Goal: Task Accomplishment & Management: Use online tool/utility

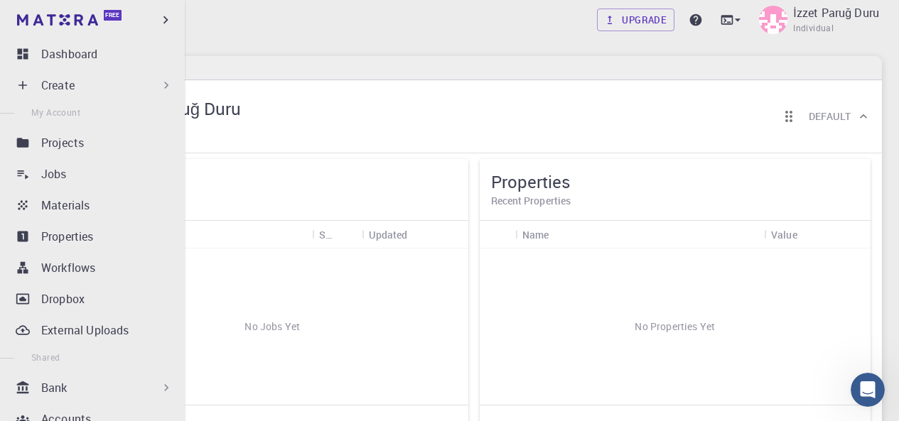
click at [66, 90] on p "Create" at bounding box center [57, 85] width 33 height 17
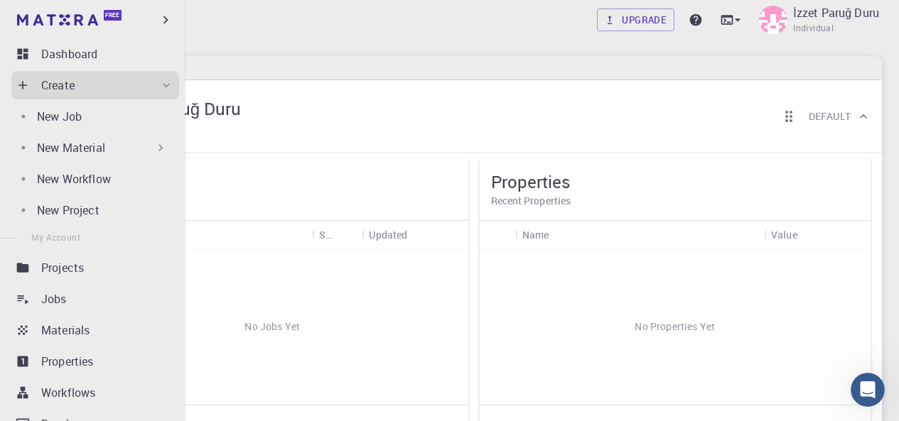
click at [85, 140] on p "New Material" at bounding box center [71, 147] width 68 height 17
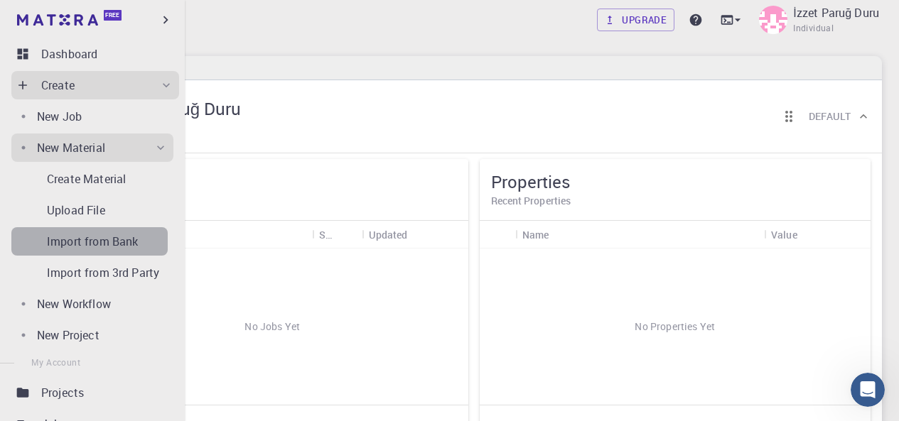
click at [107, 242] on p "Import from Bank" at bounding box center [92, 241] width 91 height 17
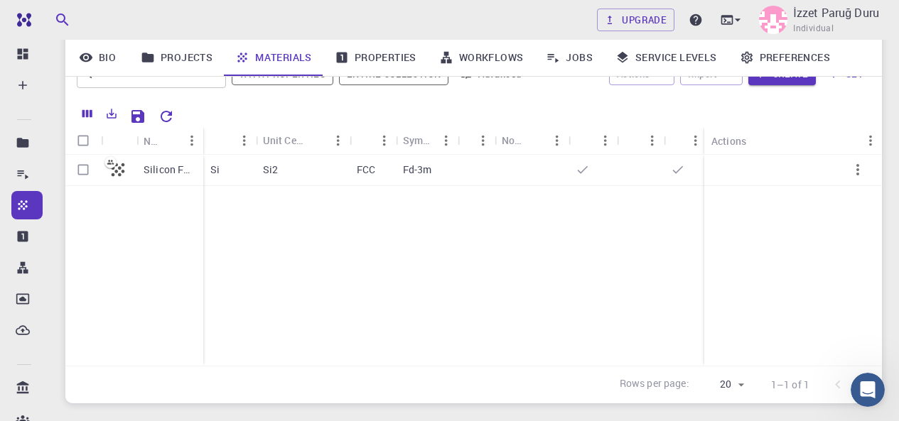
scroll to position [71, 0]
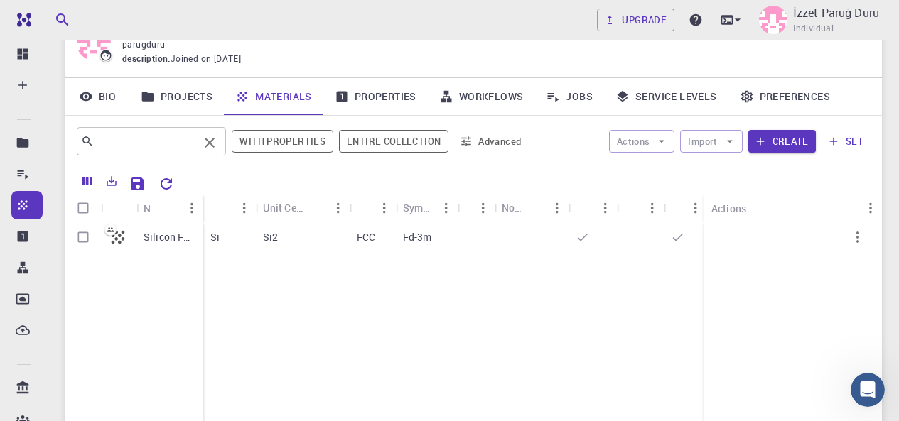
click at [183, 144] on input "text" at bounding box center [146, 141] width 104 height 20
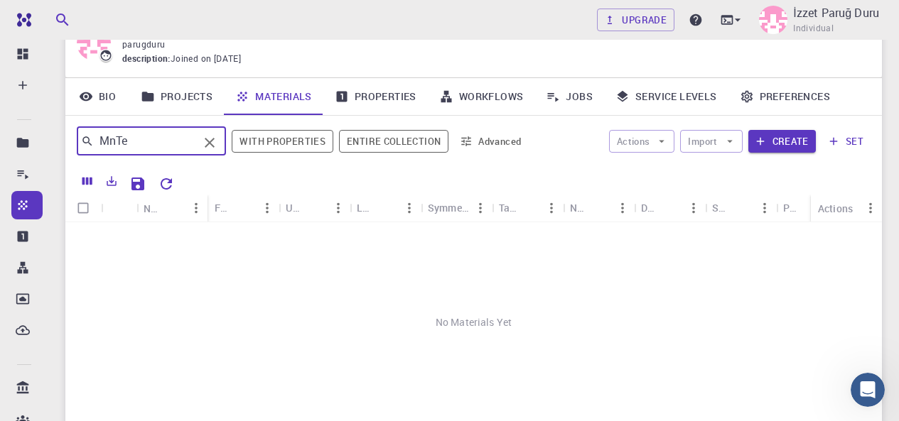
type input "MnTe"
click at [508, 146] on button "Advanced" at bounding box center [491, 141] width 74 height 23
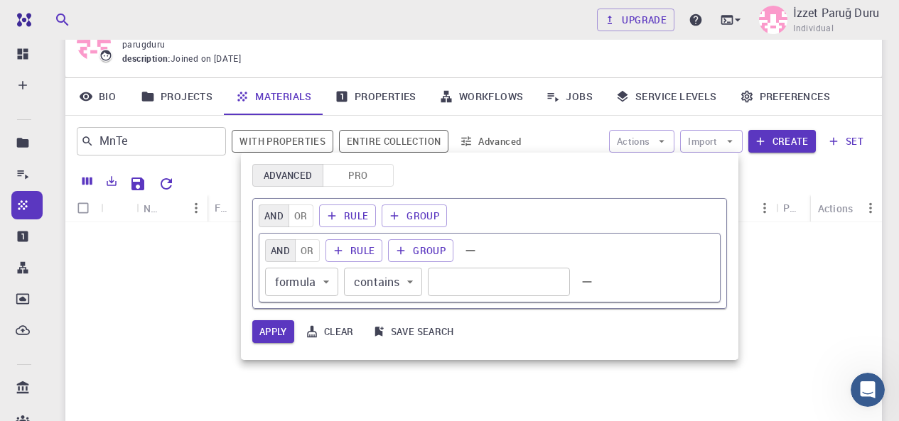
click at [507, 141] on div at bounding box center [449, 210] width 899 height 421
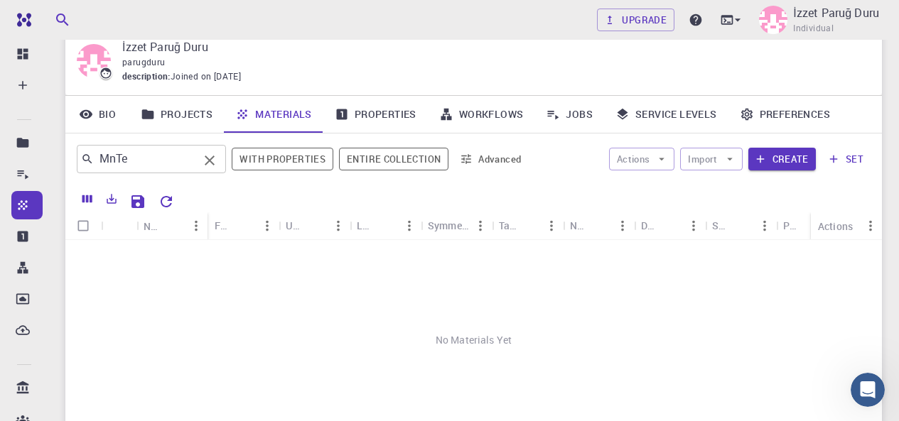
scroll to position [0, 0]
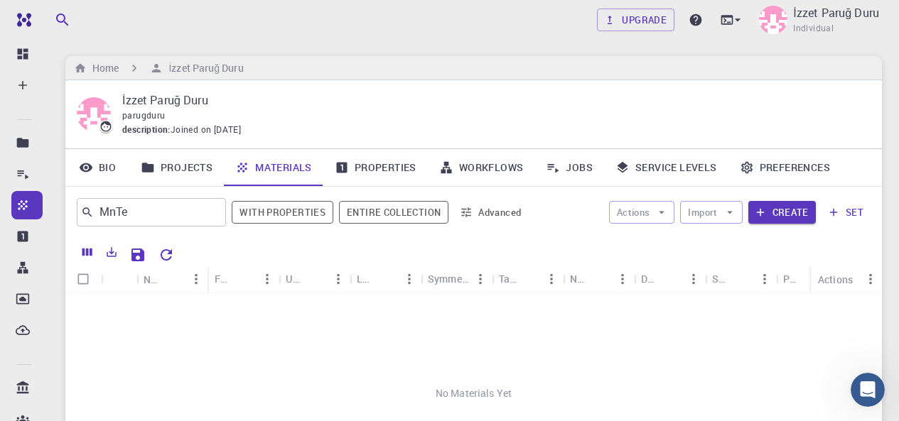
click at [350, 169] on link "Properties" at bounding box center [375, 167] width 104 height 37
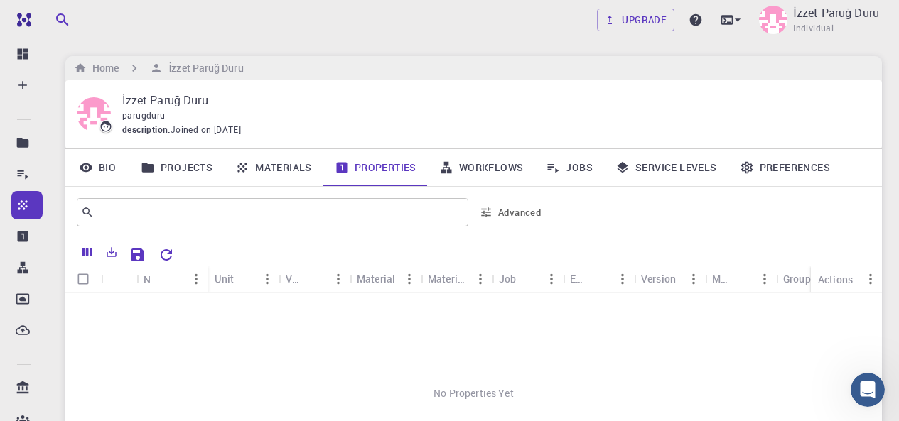
click at [190, 163] on link "Projects" at bounding box center [176, 167] width 94 height 37
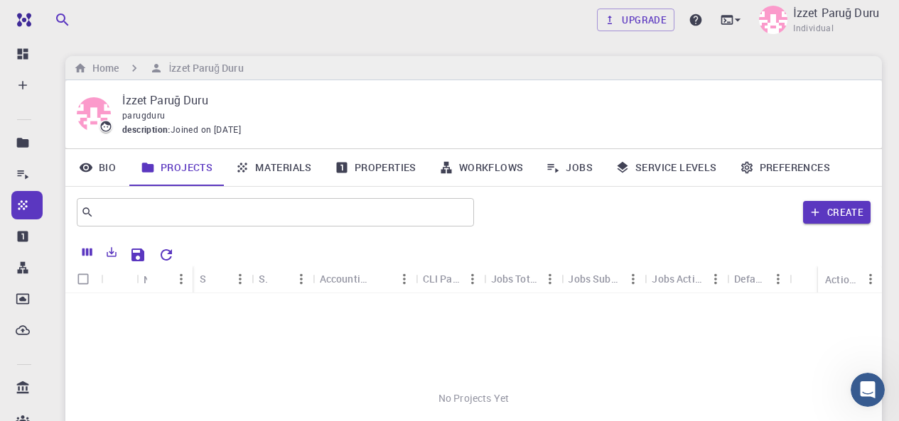
click at [291, 161] on link "Materials" at bounding box center [273, 167] width 99 height 37
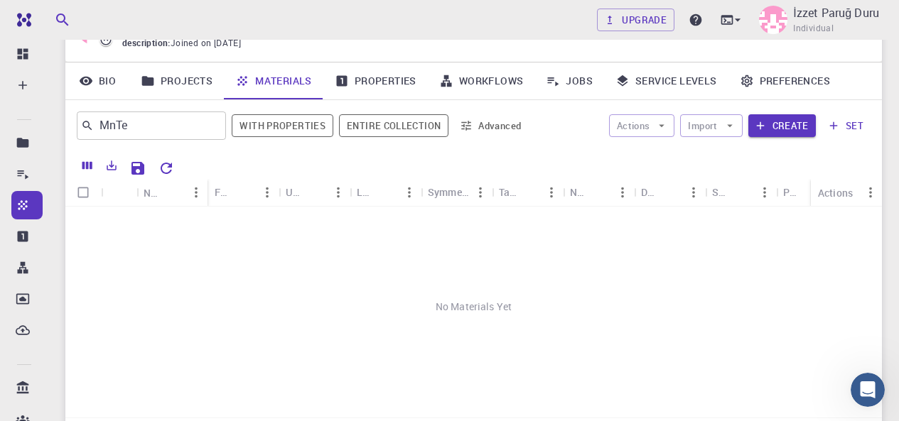
scroll to position [71, 0]
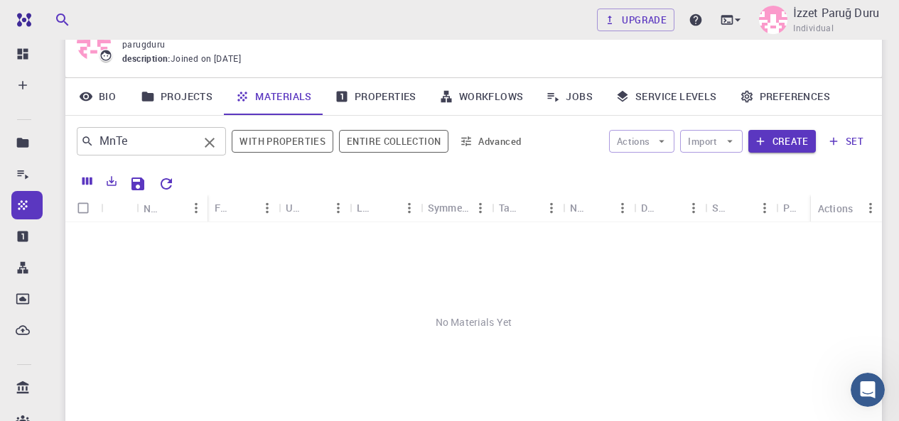
click at [171, 144] on input "MnTe" at bounding box center [146, 141] width 104 height 20
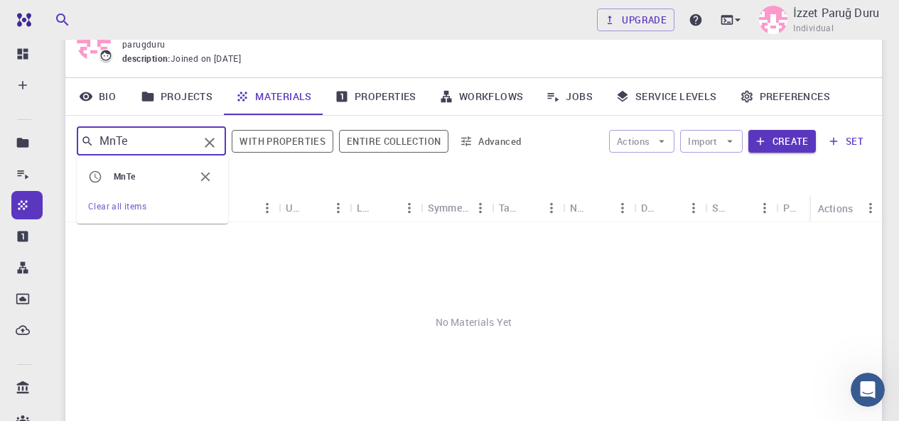
click at [171, 144] on input "MnTe" at bounding box center [146, 141] width 104 height 20
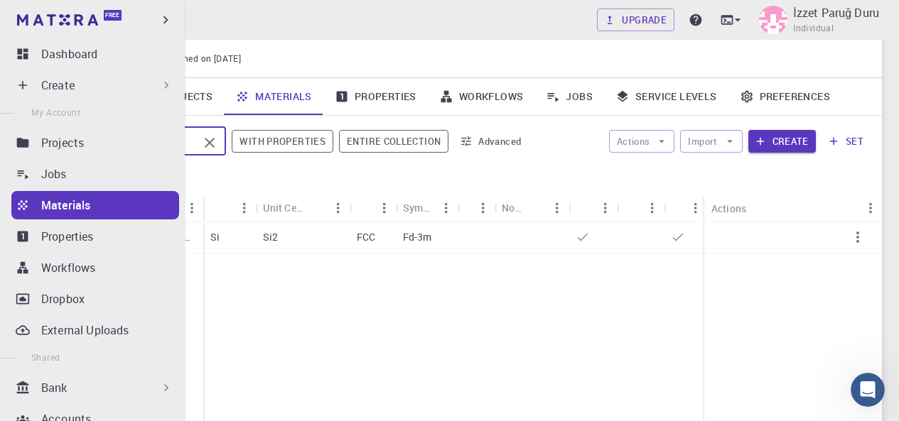
click at [47, 205] on p "Materials" at bounding box center [65, 205] width 49 height 17
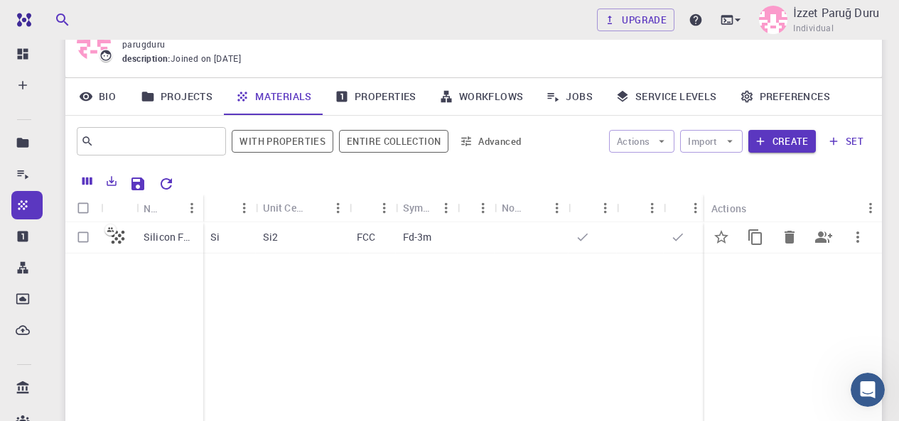
click at [87, 238] on input "Select row" at bounding box center [83, 237] width 27 height 27
checkbox input "true"
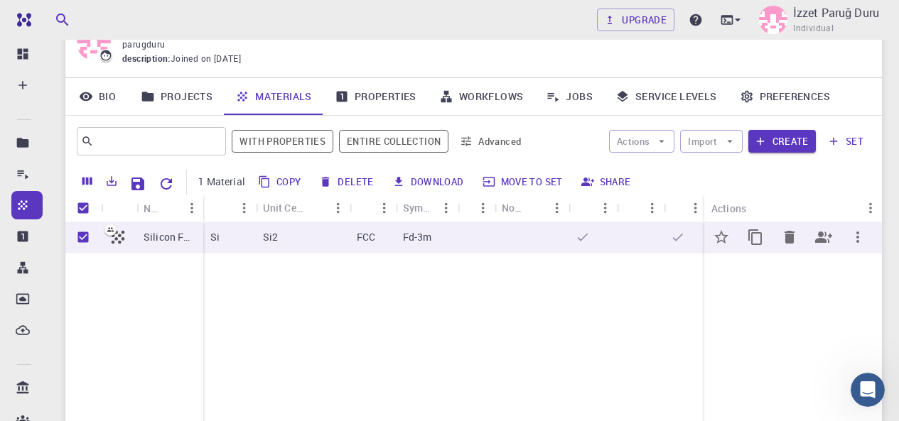
click at [791, 232] on icon "Delete" at bounding box center [789, 237] width 10 height 13
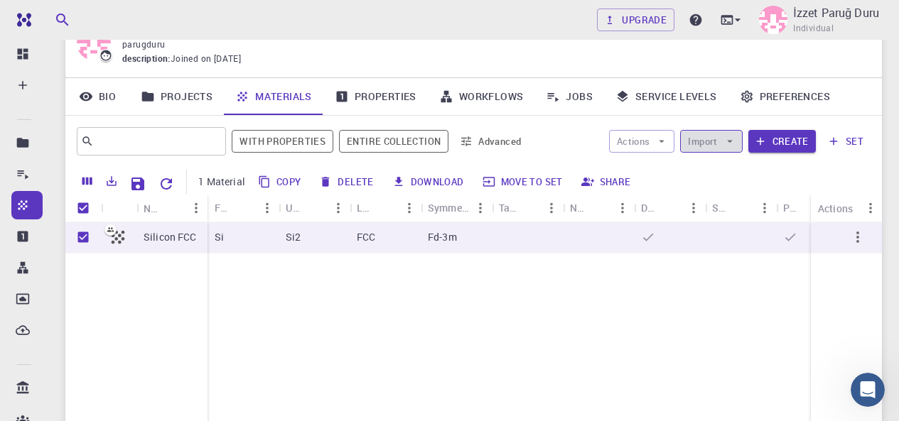
click at [721, 139] on button "Import" at bounding box center [711, 141] width 62 height 23
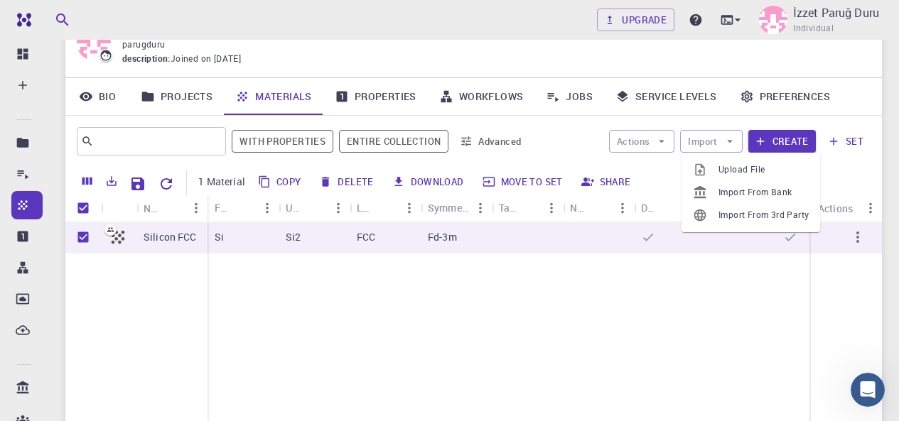
click at [722, 175] on span "Upload File" at bounding box center [763, 170] width 90 height 14
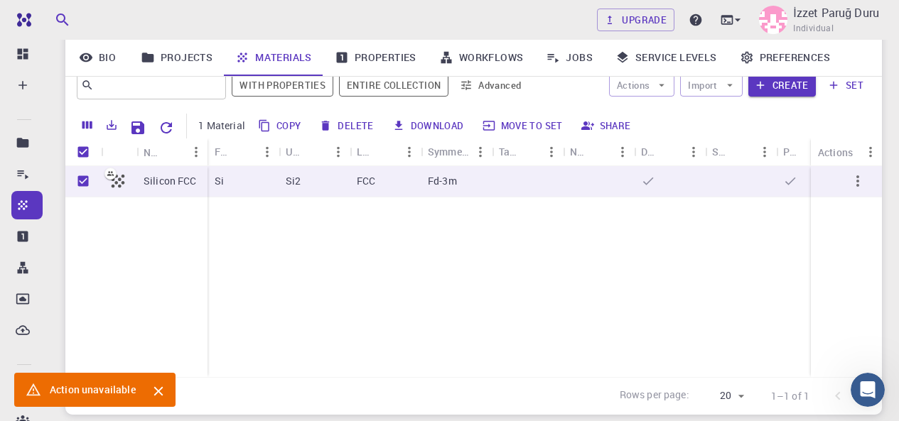
scroll to position [142, 0]
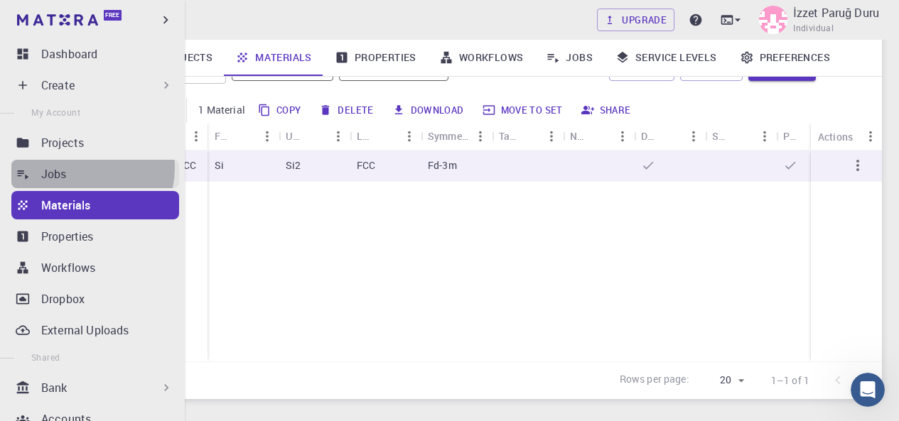
click at [75, 168] on div "Jobs" at bounding box center [110, 174] width 138 height 17
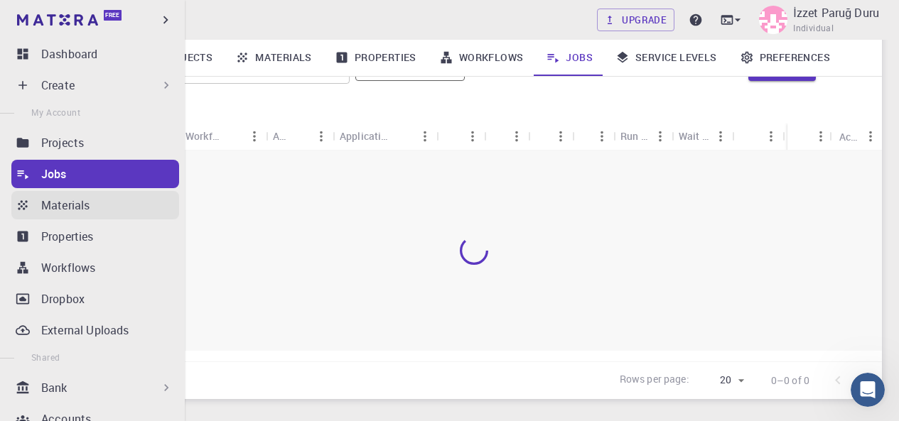
click at [76, 202] on p "Materials" at bounding box center [65, 205] width 48 height 17
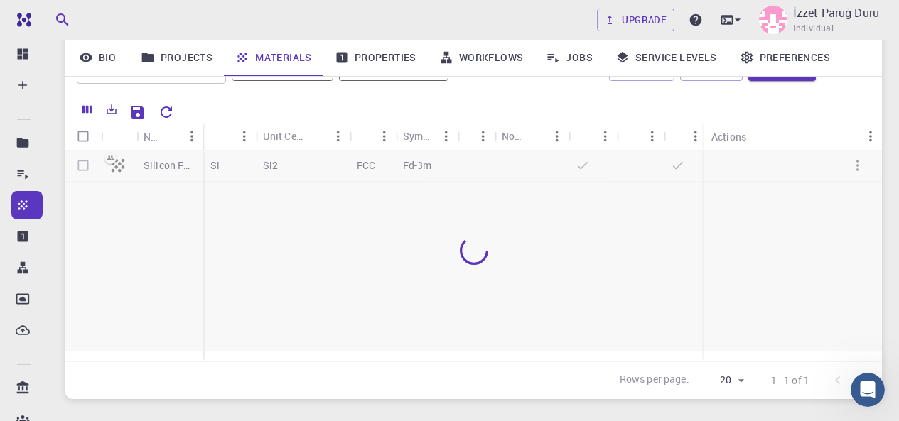
click at [274, 217] on div at bounding box center [473, 251] width 816 height 200
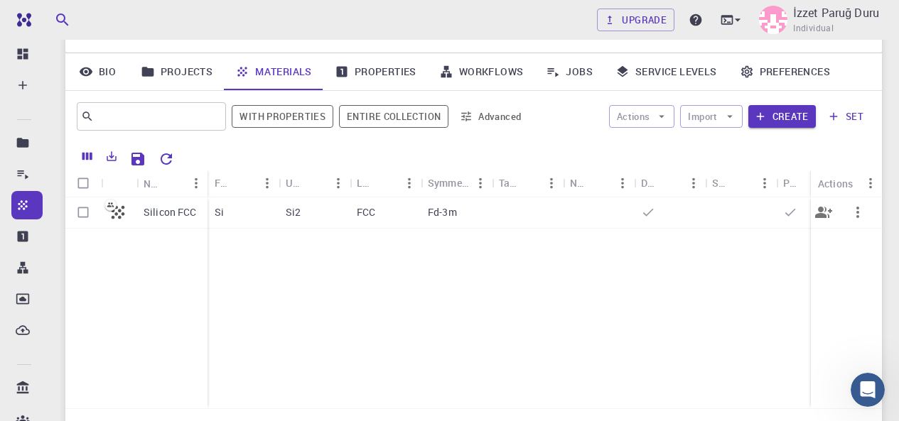
scroll to position [71, 0]
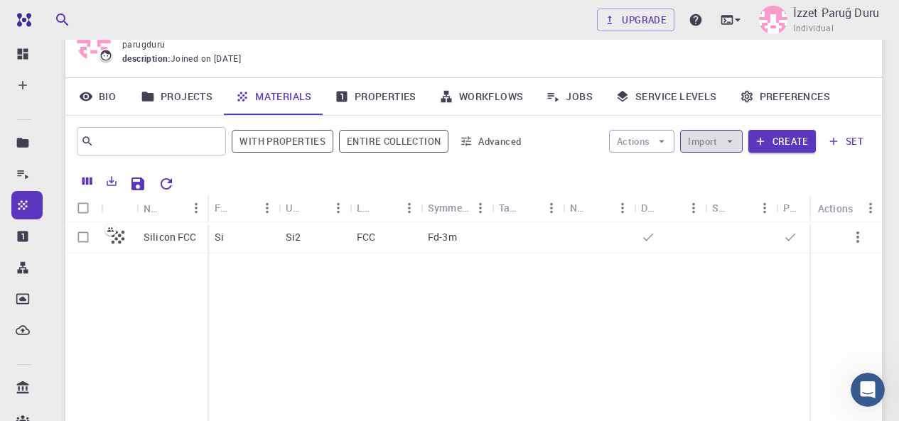
click at [718, 140] on button "Import" at bounding box center [711, 141] width 62 height 23
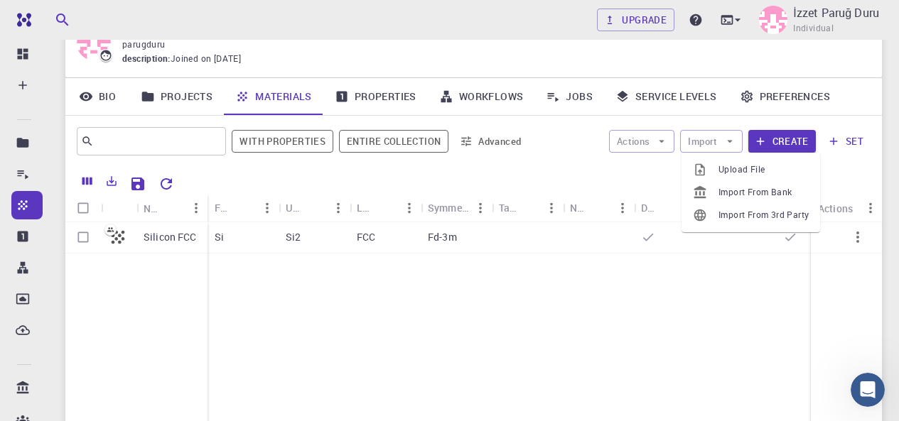
click at [737, 171] on span "Upload File" at bounding box center [763, 170] width 90 height 14
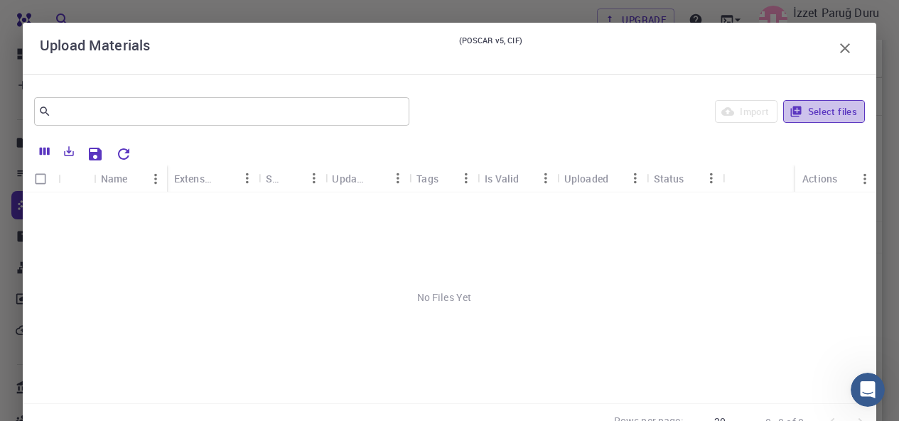
click at [803, 114] on button "Select files" at bounding box center [824, 111] width 82 height 23
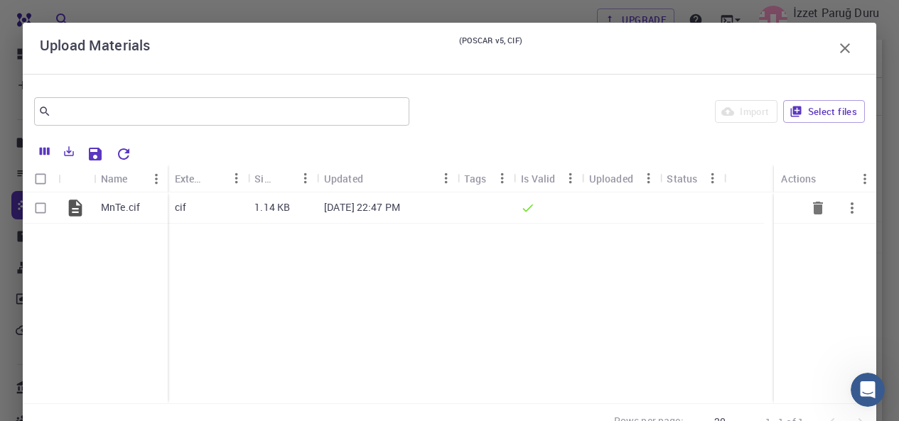
click at [843, 212] on icon "button" at bounding box center [851, 208] width 17 height 17
click at [585, 291] on div at bounding box center [449, 210] width 899 height 421
click at [37, 207] on input "Select row" at bounding box center [40, 208] width 27 height 27
checkbox input "true"
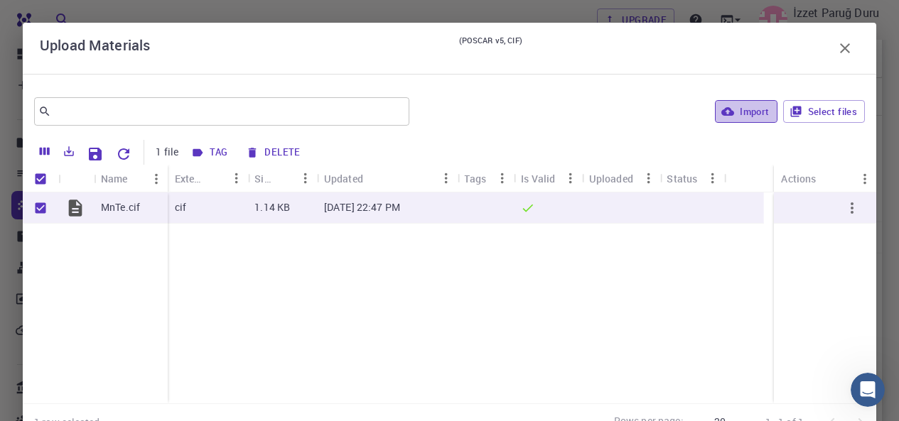
click at [752, 108] on button "Import" at bounding box center [746, 111] width 62 height 23
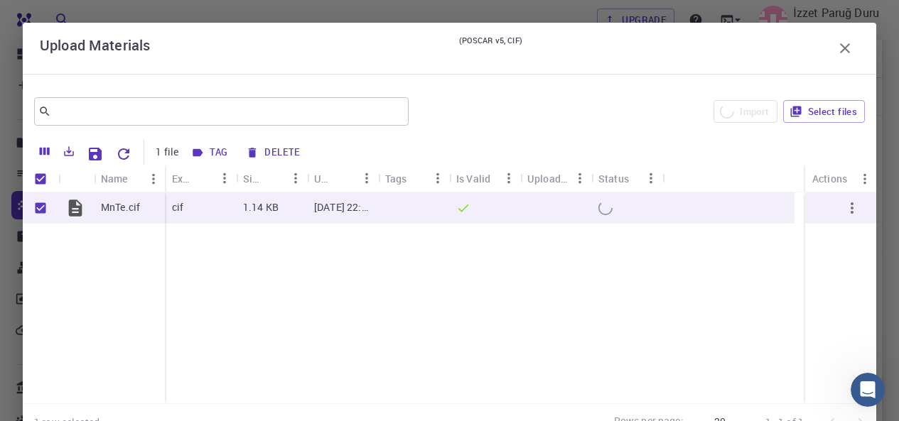
checkbox input "false"
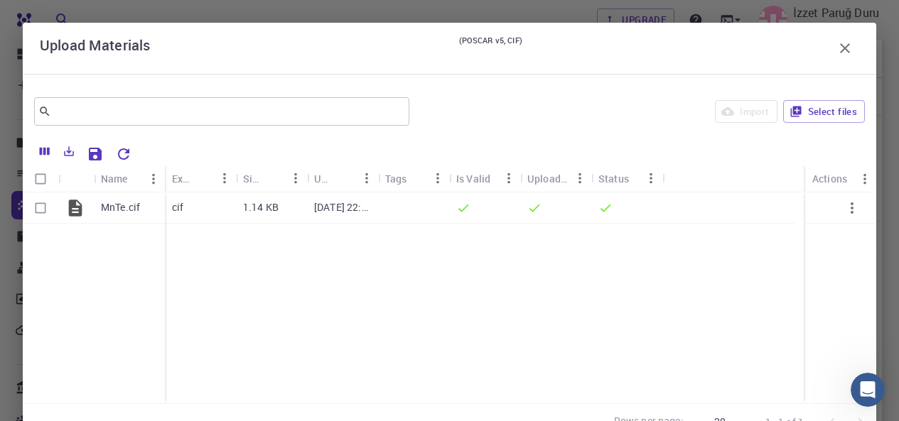
click at [831, 57] on button "button" at bounding box center [845, 48] width 28 height 28
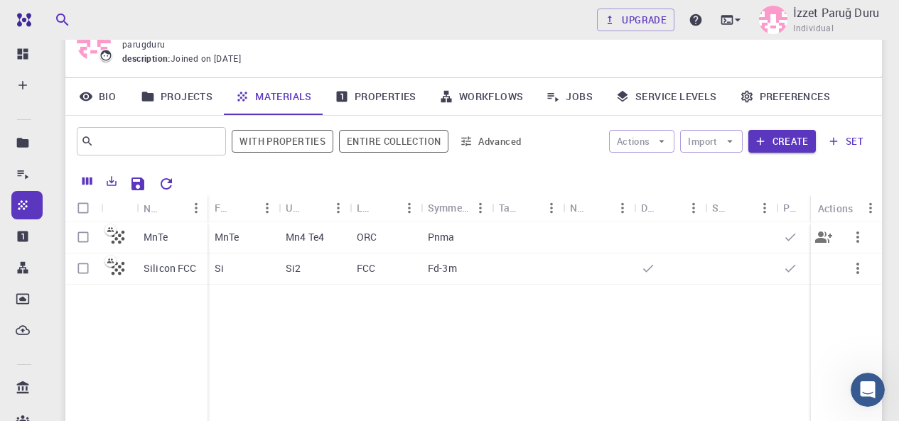
click at [85, 239] on input "Select row" at bounding box center [83, 237] width 27 height 27
checkbox input "true"
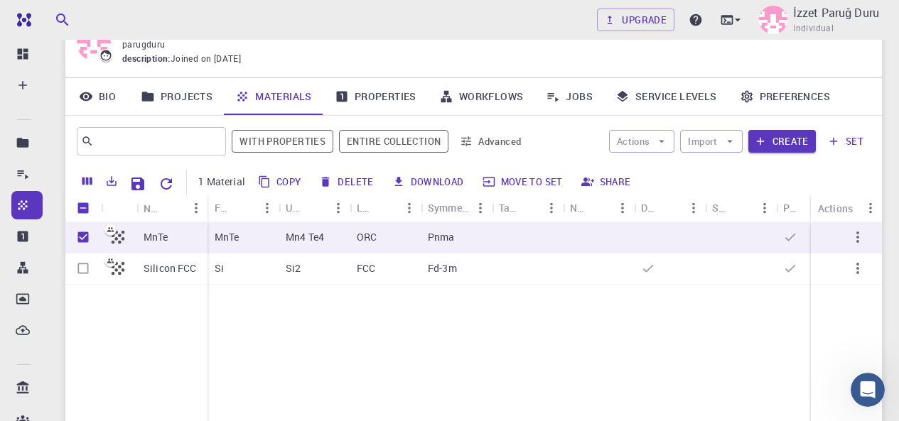
click at [382, 98] on link "Properties" at bounding box center [375, 96] width 104 height 37
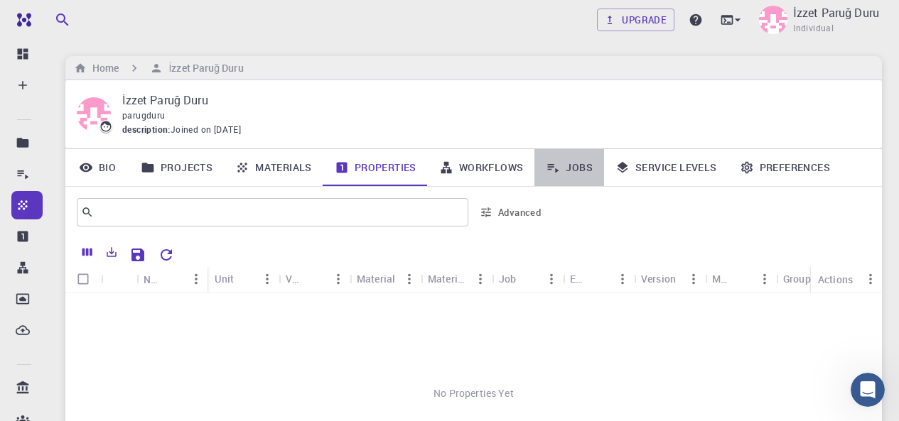
click at [568, 168] on link "Jobs" at bounding box center [569, 167] width 70 height 37
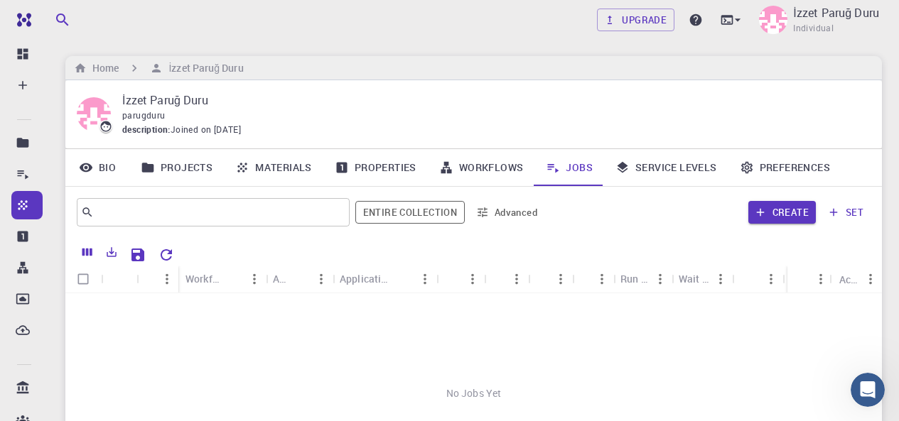
click at [505, 171] on link "Workflows" at bounding box center [481, 167] width 107 height 37
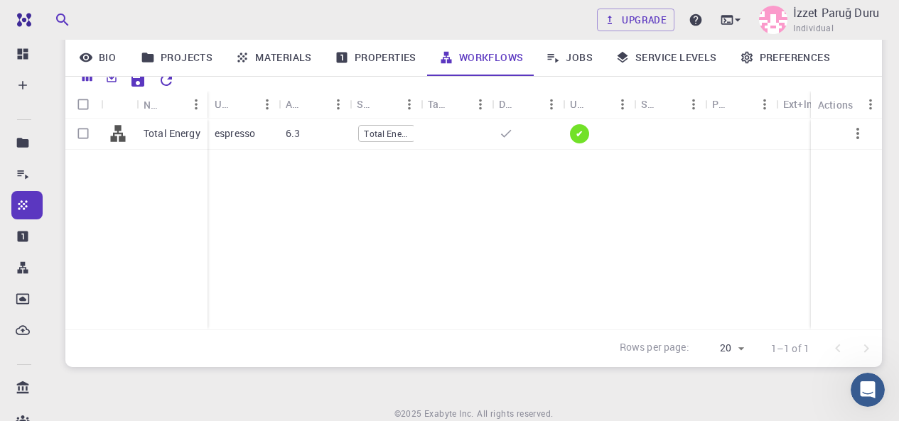
scroll to position [142, 0]
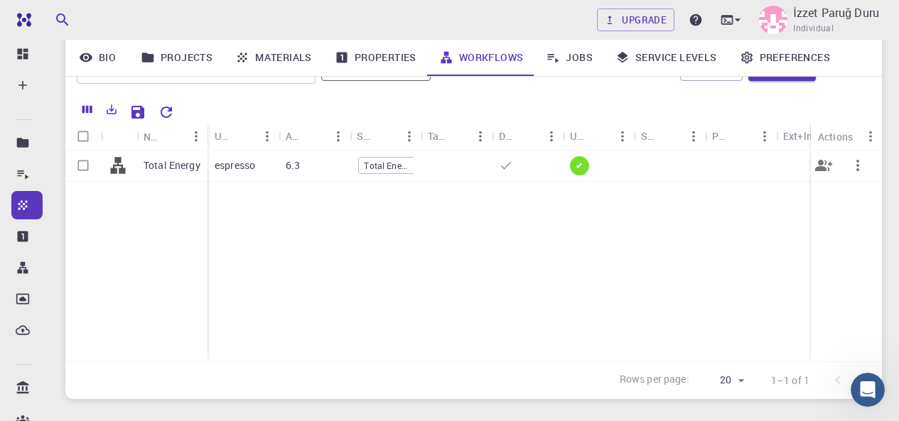
click at [397, 161] on span "Total Energy" at bounding box center [386, 166] width 55 height 12
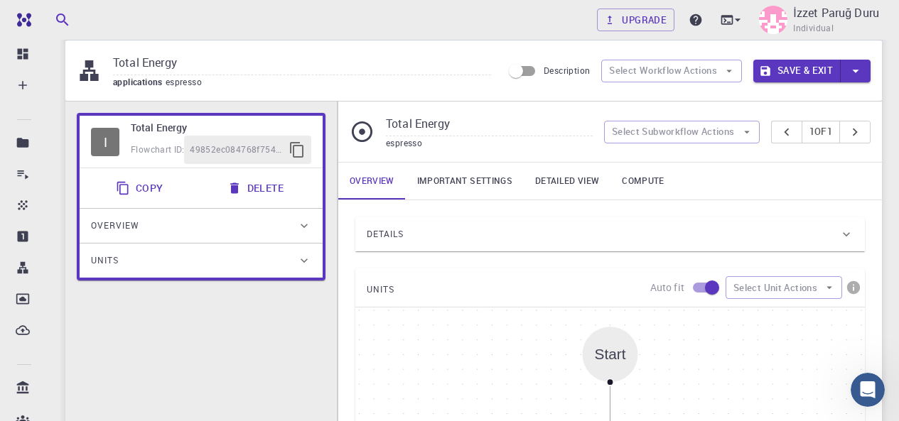
scroll to position [71, 0]
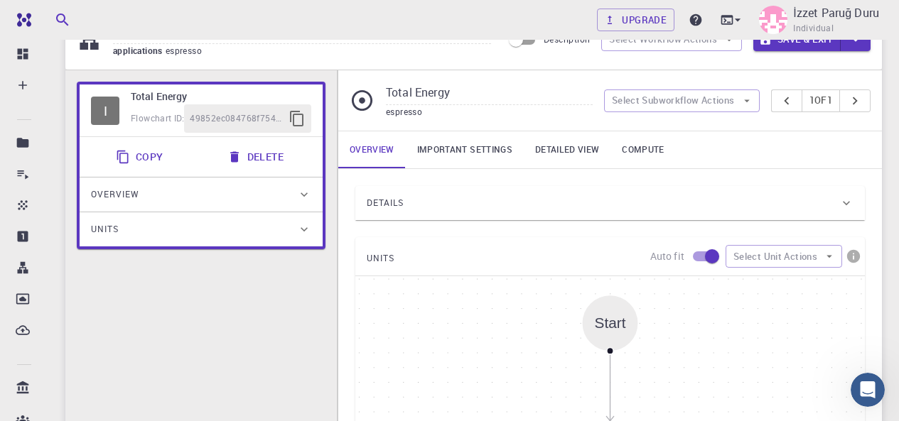
click at [267, 155] on button "Delete" at bounding box center [257, 157] width 76 height 28
click at [265, 156] on button "Delete" at bounding box center [257, 157] width 76 height 28
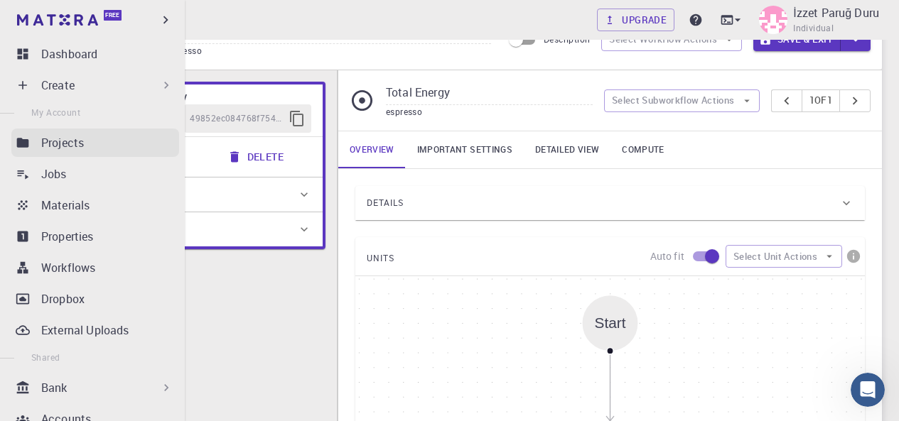
scroll to position [0, 0]
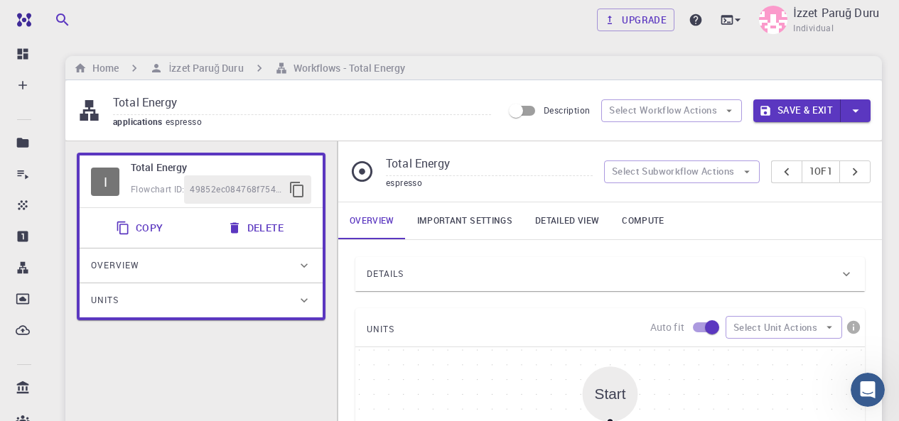
click at [861, 110] on icon "button" at bounding box center [856, 111] width 16 height 16
click at [822, 65] on div at bounding box center [449, 210] width 899 height 421
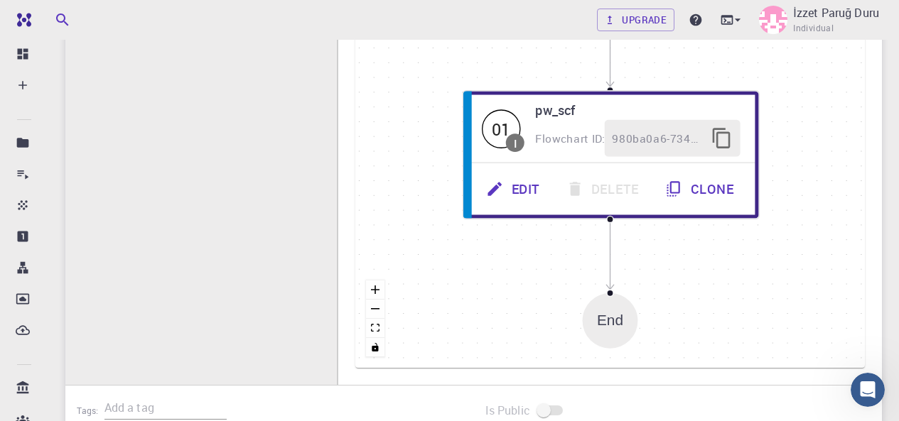
scroll to position [426, 0]
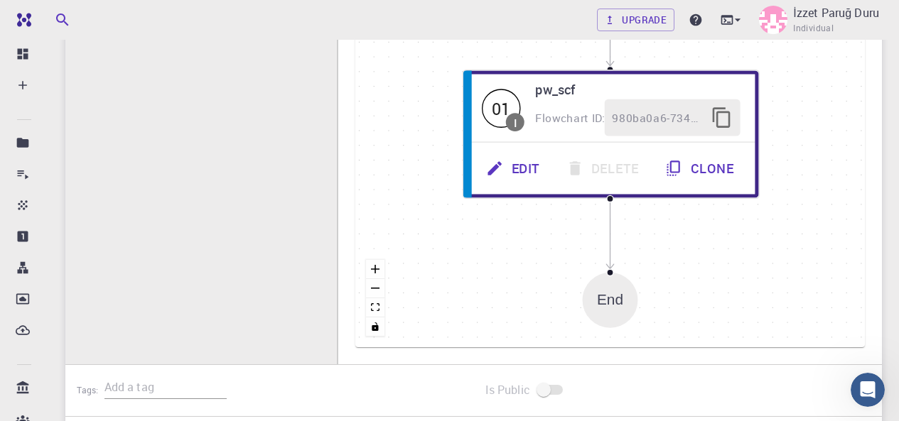
click at [630, 310] on div "End" at bounding box center [610, 300] width 55 height 55
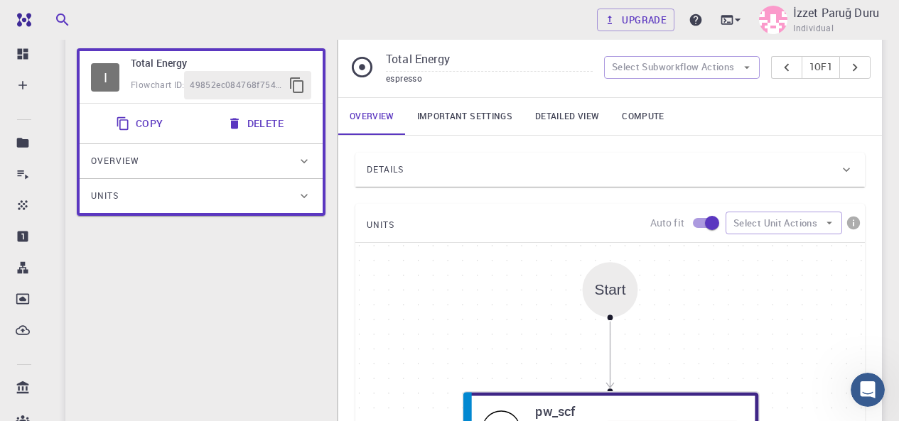
scroll to position [0, 0]
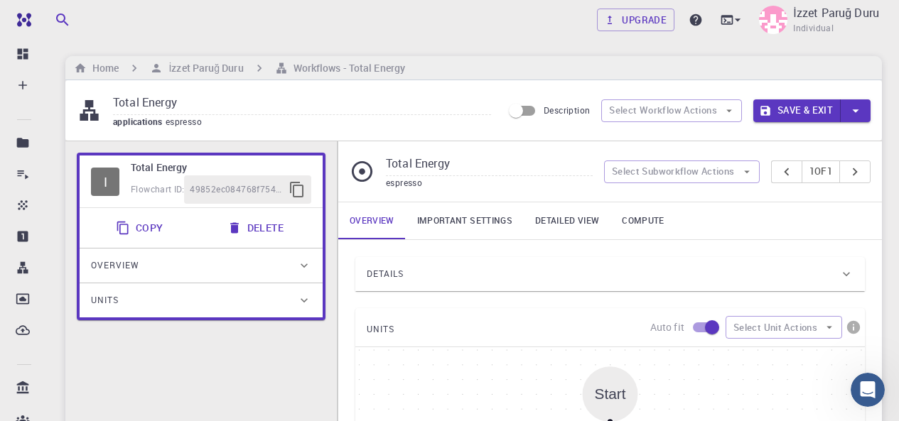
click at [561, 222] on link "Detailed view" at bounding box center [567, 220] width 87 height 37
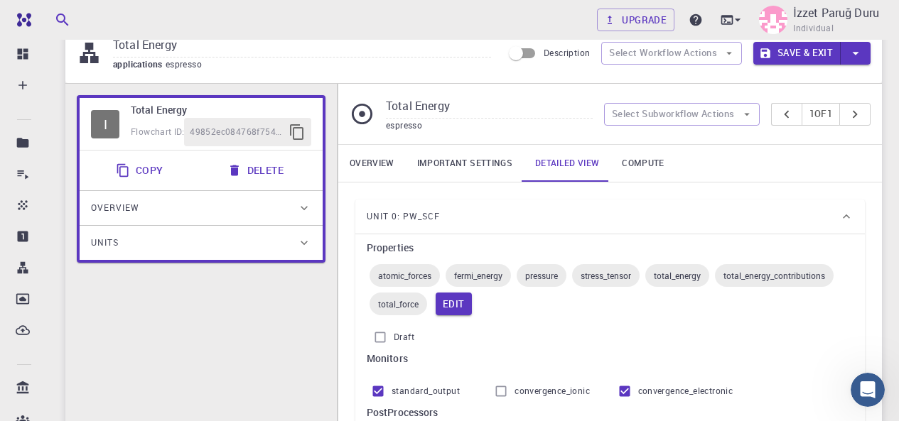
scroll to position [142, 0]
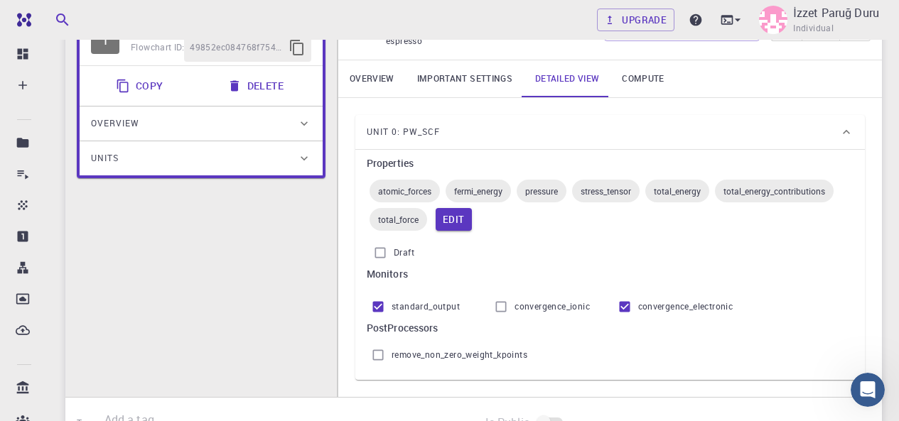
click at [501, 308] on input "convergence_ionic" at bounding box center [500, 306] width 27 height 27
click at [501, 312] on input "convergence_ionic" at bounding box center [500, 306] width 27 height 27
click at [502, 306] on input "convergence_ionic" at bounding box center [500, 306] width 27 height 27
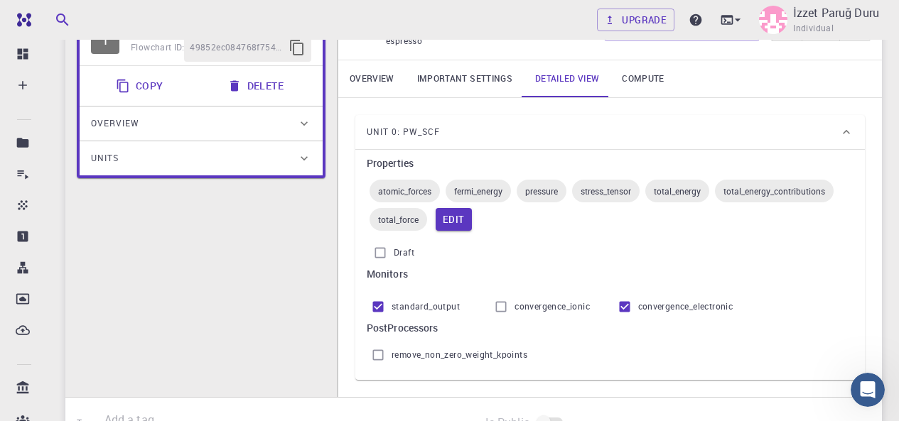
checkbox input "false"
click at [440, 350] on span "remove_non_zero_weight_kpoints" at bounding box center [459, 355] width 136 height 14
click at [391, 350] on input "remove_non_zero_weight_kpoints" at bounding box center [377, 355] width 27 height 27
checkbox input "false"
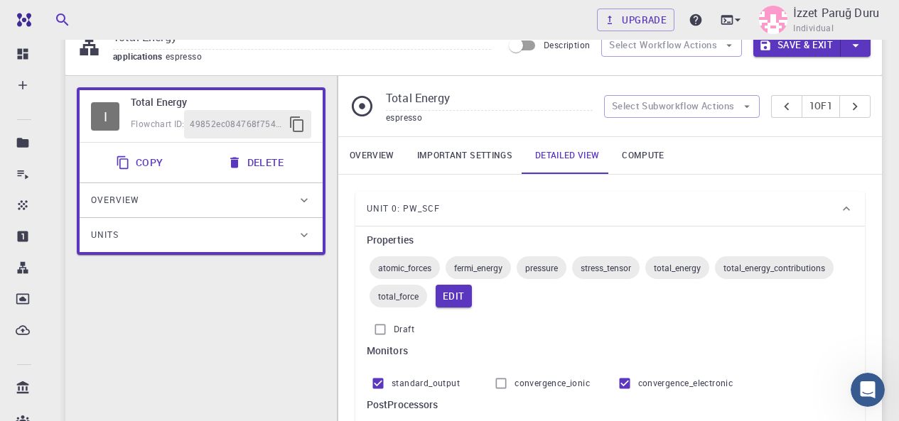
scroll to position [0, 0]
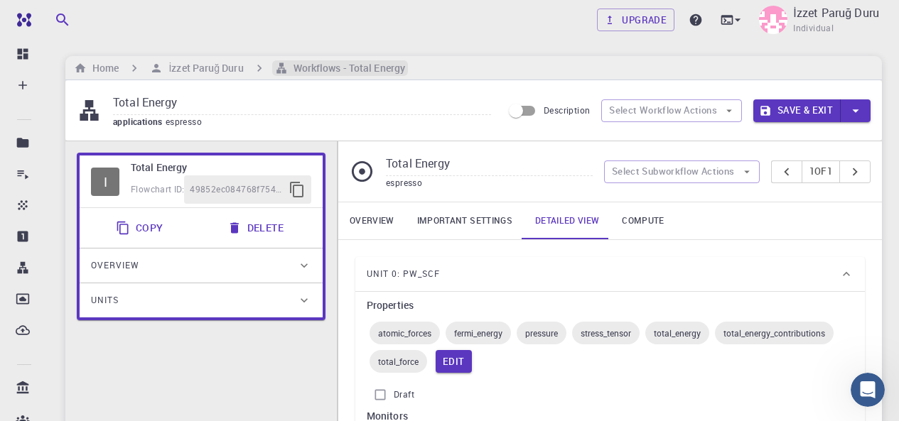
click at [276, 66] on icon "breadcrumb" at bounding box center [281, 68] width 13 height 13
click at [194, 69] on h6 "İzzet Paruğ Duru" at bounding box center [203, 68] width 80 height 16
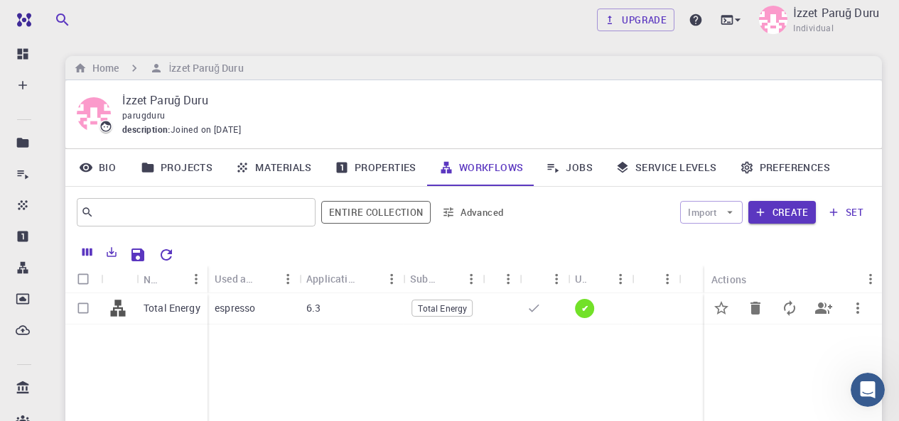
click at [85, 306] on input "Select row" at bounding box center [83, 308] width 27 height 27
checkbox input "true"
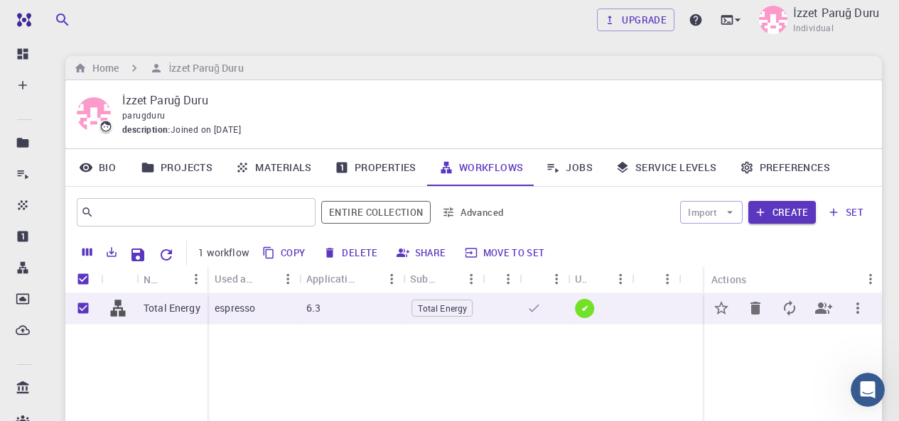
click at [859, 313] on icon "button" at bounding box center [857, 308] width 17 height 17
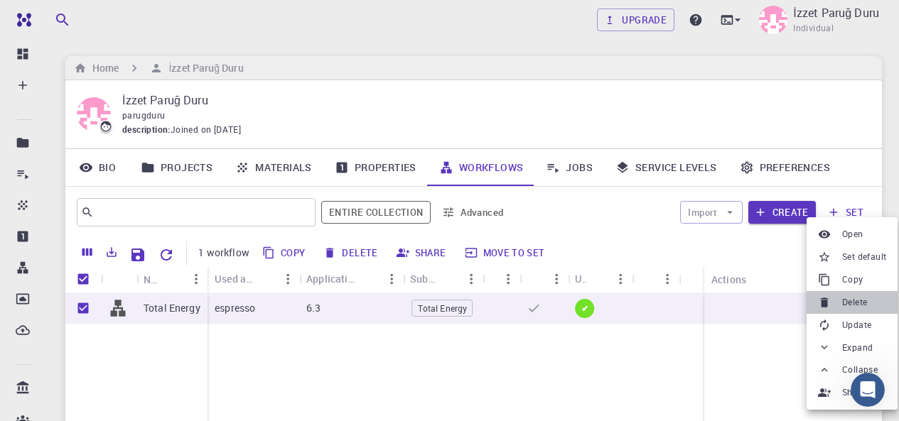
click at [860, 303] on span "Delete" at bounding box center [854, 303] width 25 height 14
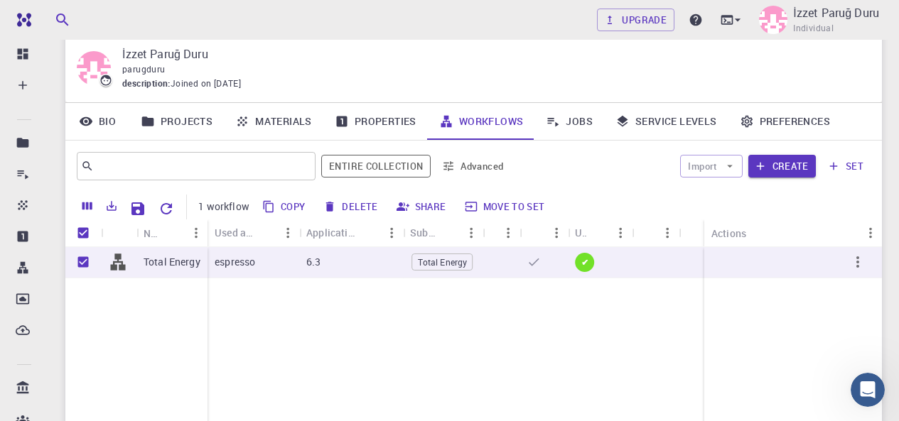
scroll to position [71, 0]
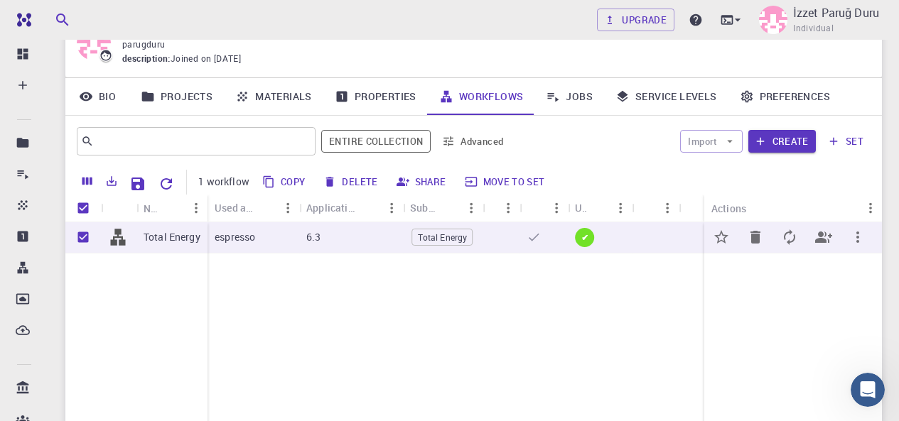
click at [858, 237] on icon "button" at bounding box center [857, 237] width 3 height 11
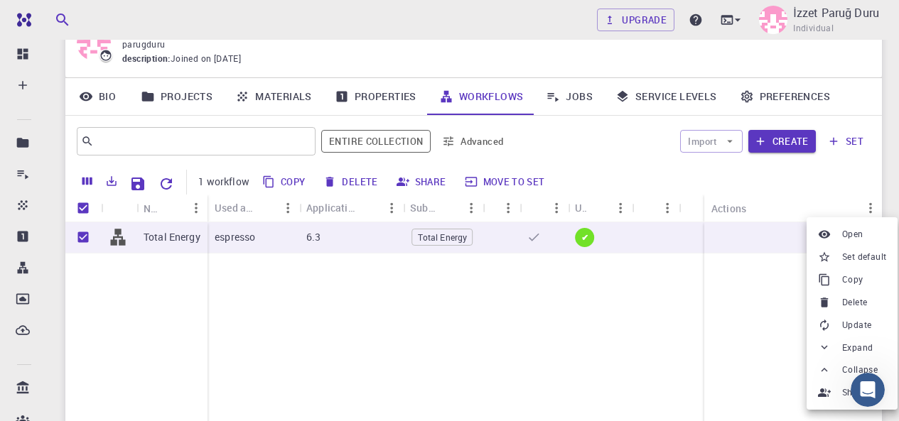
click at [863, 302] on span "Delete" at bounding box center [854, 303] width 25 height 14
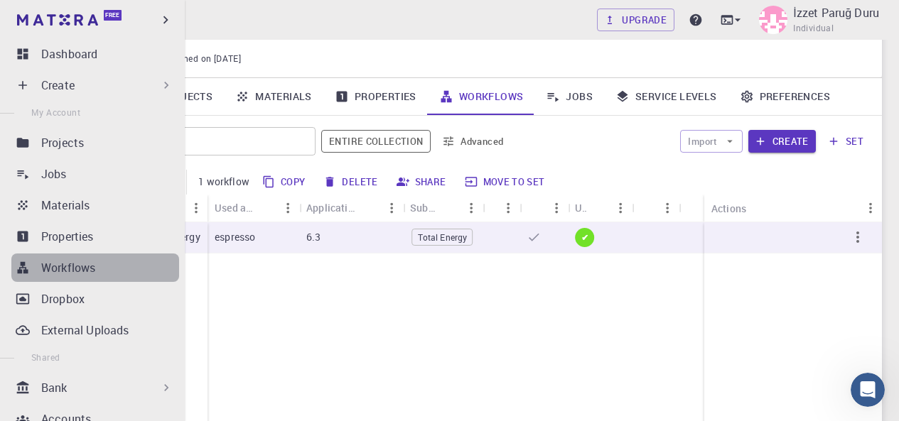
click at [104, 260] on div "Workflows" at bounding box center [110, 267] width 138 height 17
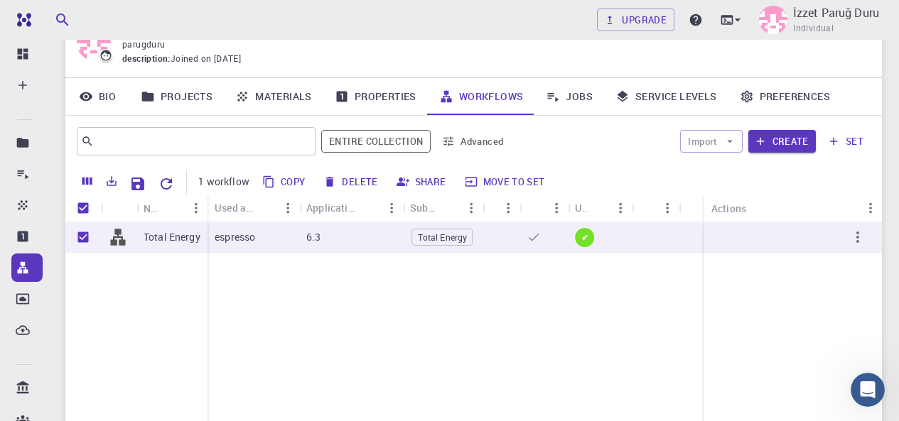
click at [338, 315] on div "Total Energy espresso 6.3 Total Energy ✔" at bounding box center [533, 327] width 937 height 211
click at [367, 90] on link "Properties" at bounding box center [375, 96] width 104 height 37
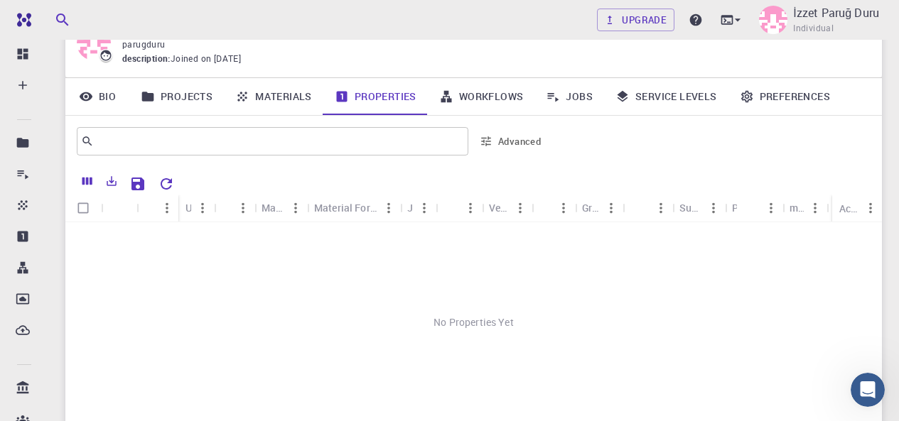
click at [278, 99] on link "Materials" at bounding box center [273, 96] width 99 height 37
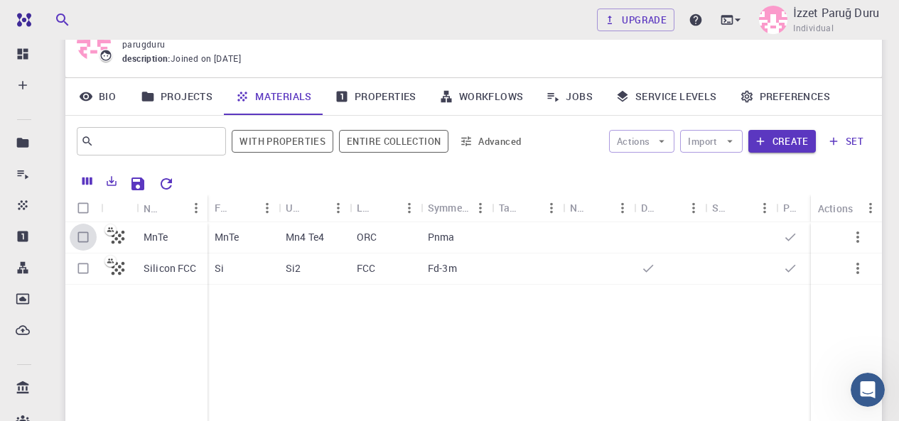
click at [84, 236] on input "Select row" at bounding box center [83, 237] width 27 height 27
checkbox input "true"
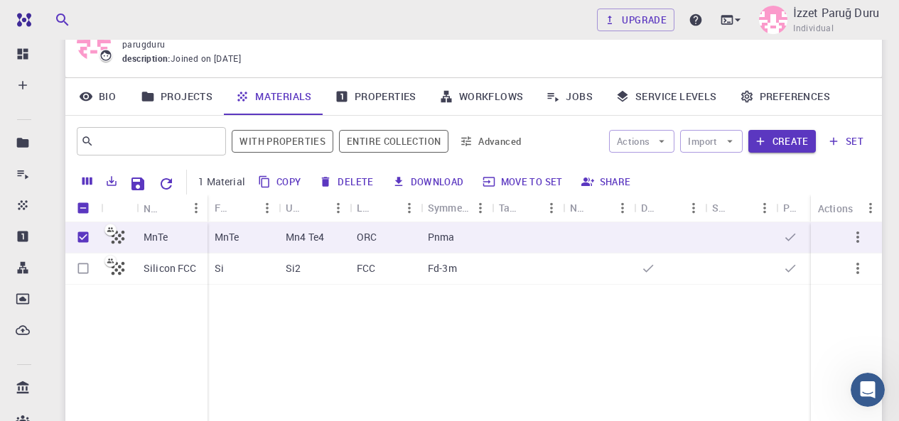
click at [783, 90] on link "Preferences" at bounding box center [784, 96] width 113 height 37
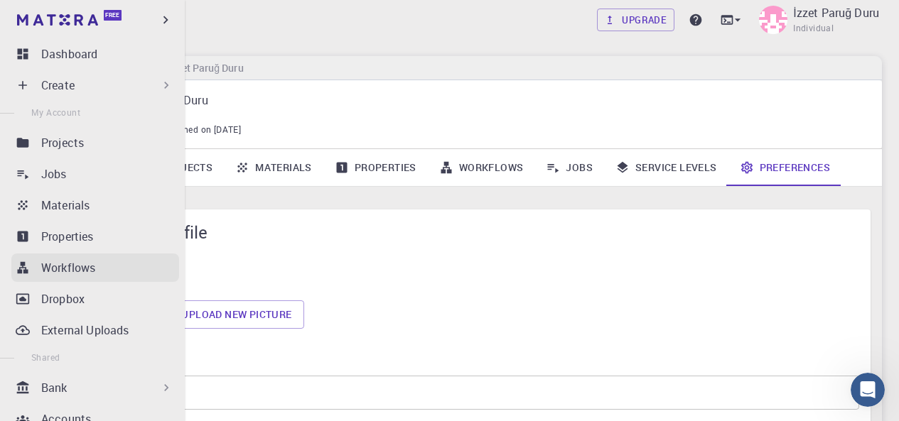
click at [80, 269] on p "Workflows" at bounding box center [68, 267] width 54 height 17
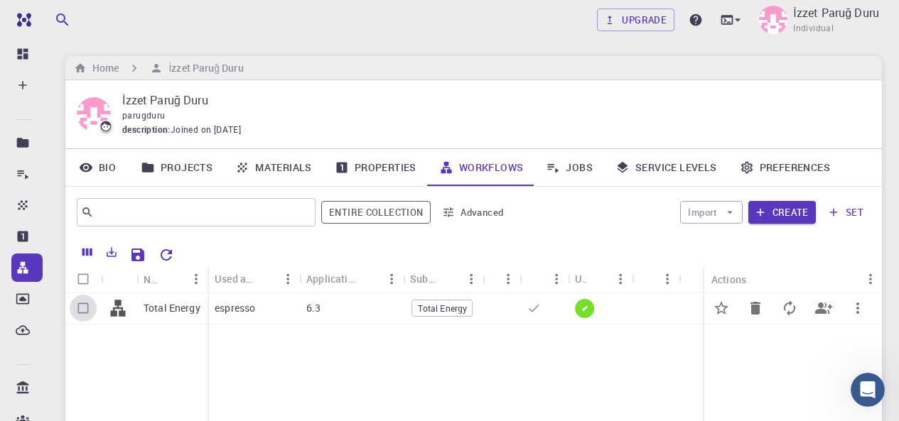
click at [86, 306] on input "Select row" at bounding box center [83, 308] width 27 height 27
checkbox input "true"
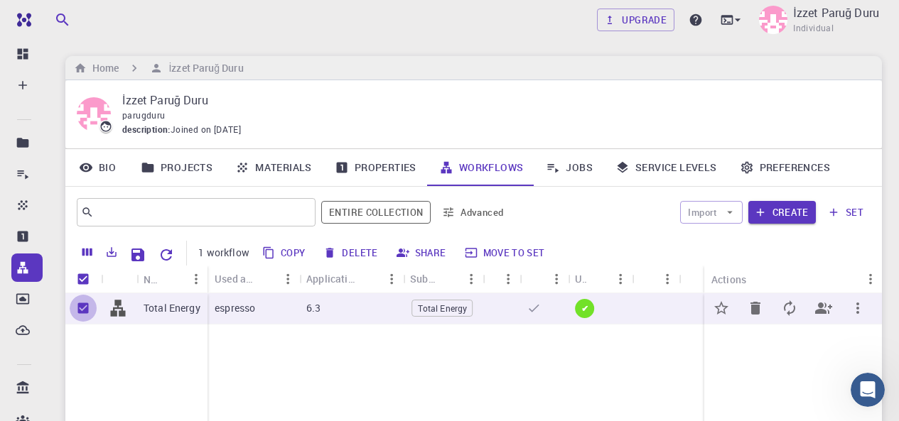
click at [85, 306] on input "Unselect row" at bounding box center [83, 308] width 27 height 27
checkbox input "false"
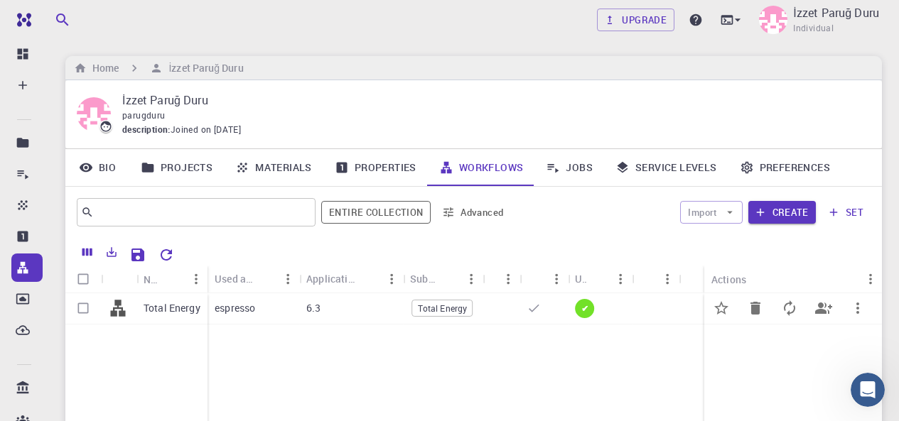
click at [849, 308] on icon "button" at bounding box center [857, 308] width 17 height 17
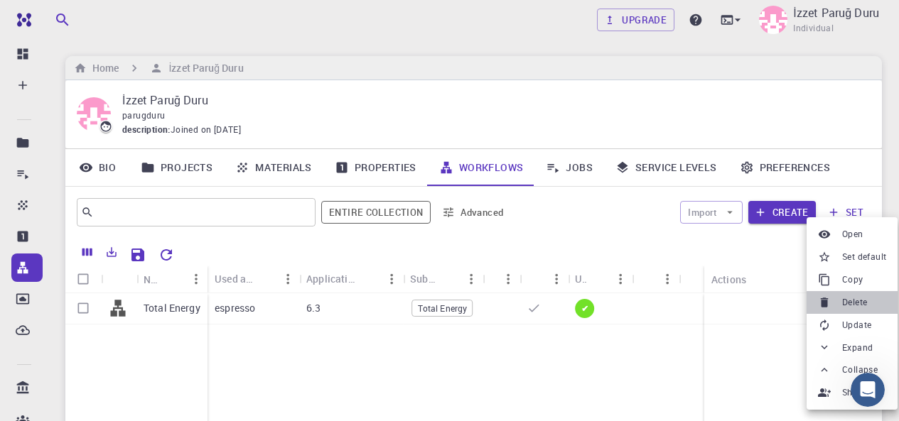
click at [848, 308] on span "Delete" at bounding box center [854, 303] width 25 height 14
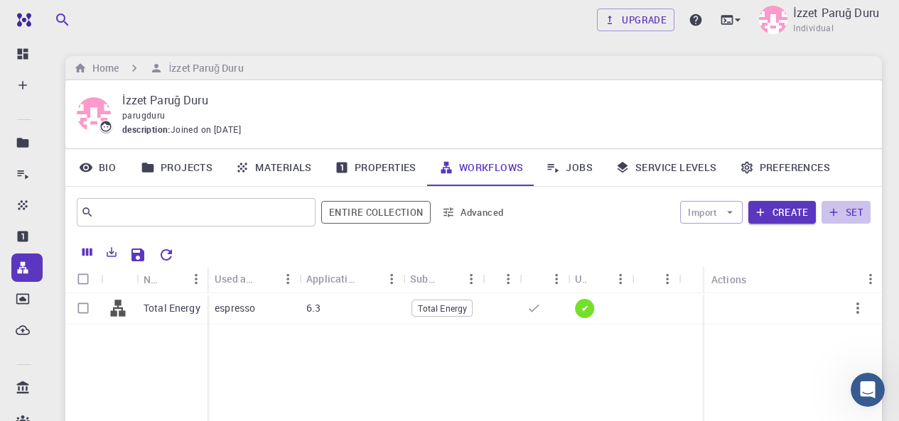
click at [835, 210] on icon "button" at bounding box center [833, 212] width 13 height 13
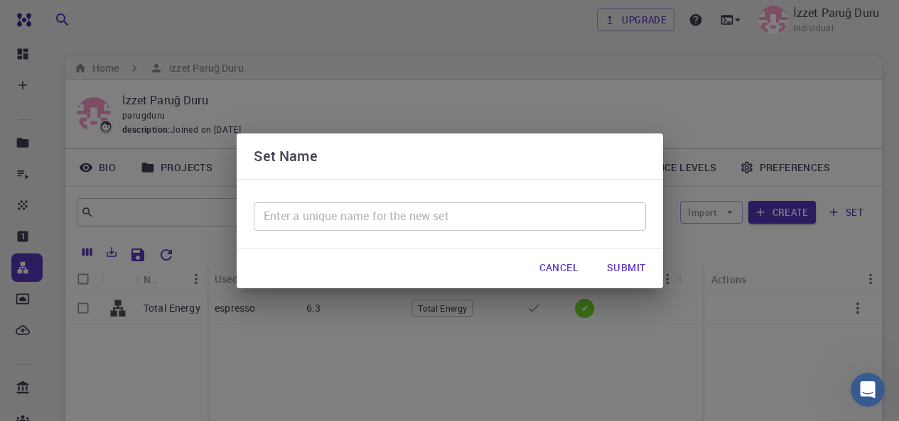
click at [578, 264] on button "Cancel" at bounding box center [559, 268] width 62 height 28
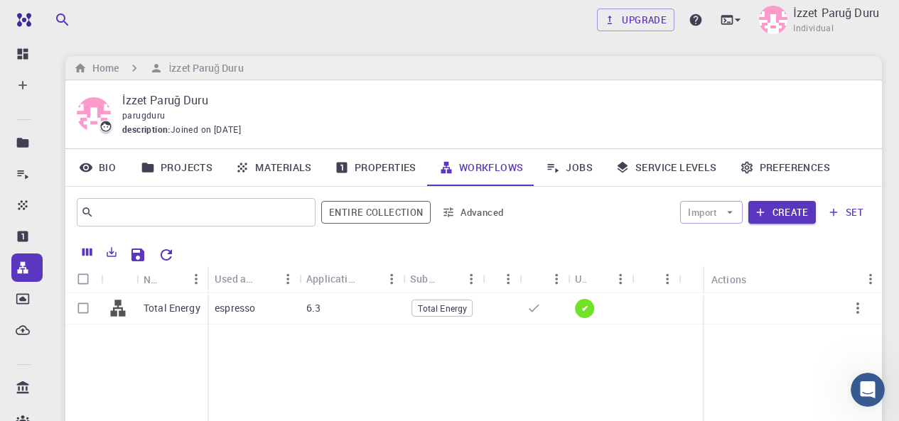
click at [98, 175] on link "Bio" at bounding box center [97, 167] width 64 height 37
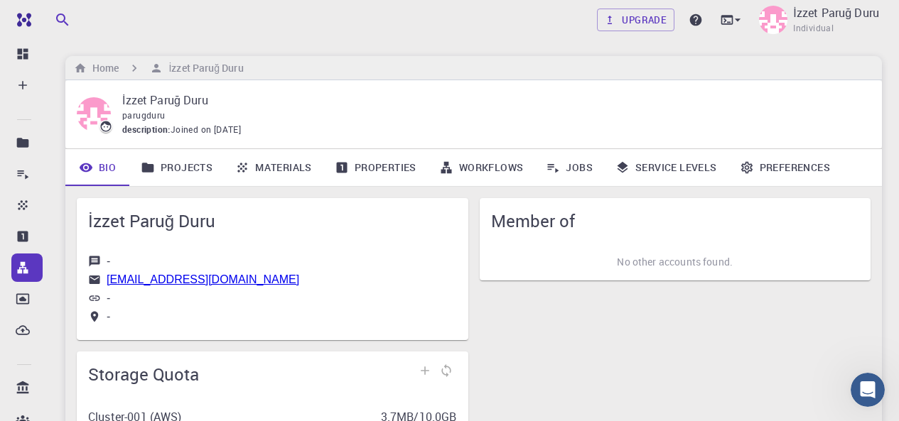
click at [176, 171] on link "Projects" at bounding box center [176, 167] width 94 height 37
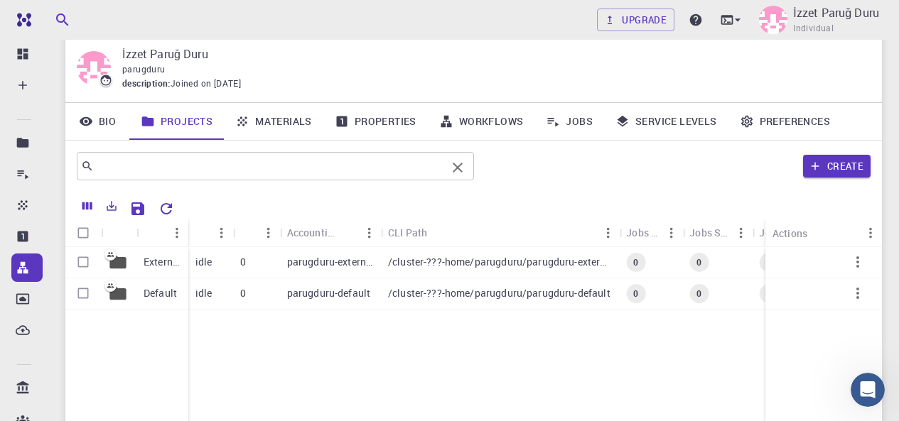
scroll to position [71, 0]
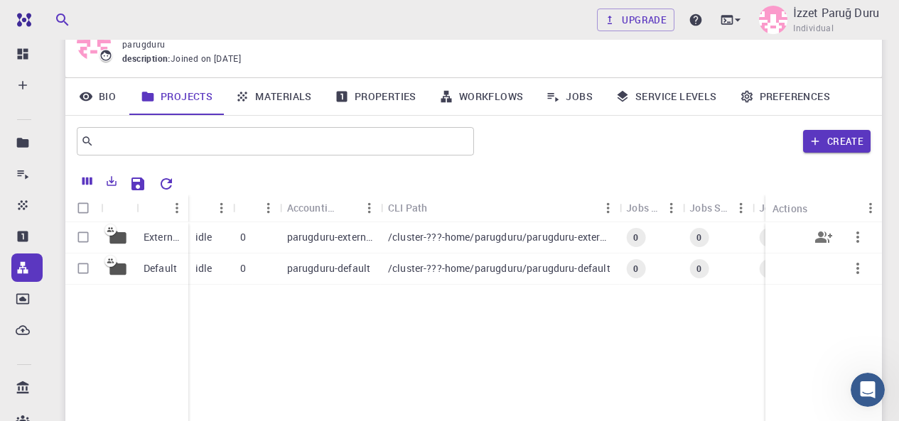
click at [860, 242] on icon "button" at bounding box center [857, 237] width 17 height 17
drag, startPoint x: 549, startPoint y: 326, endPoint x: 511, endPoint y: 315, distance: 39.8
click at [549, 326] on div at bounding box center [449, 210] width 899 height 421
click at [137, 275] on div "Default" at bounding box center [162, 269] width 52 height 31
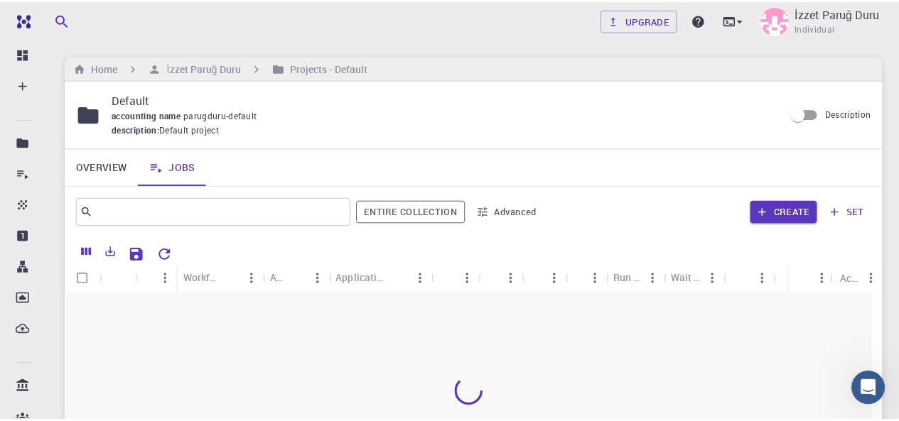
scroll to position [142, 0]
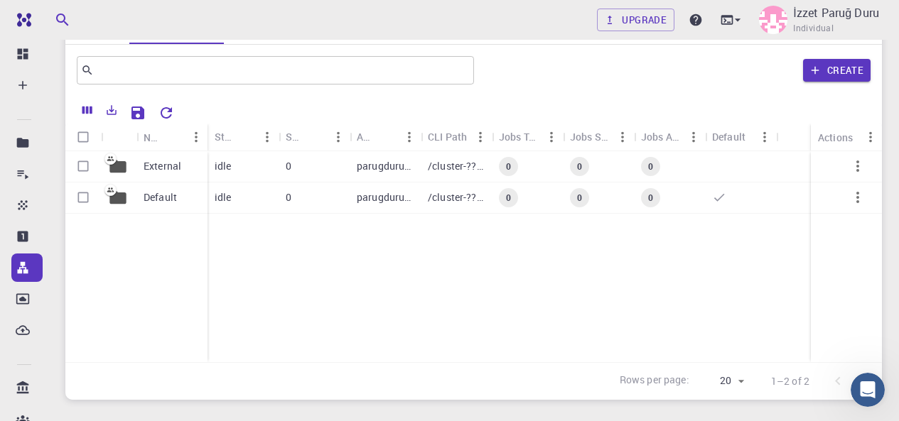
scroll to position [71, 0]
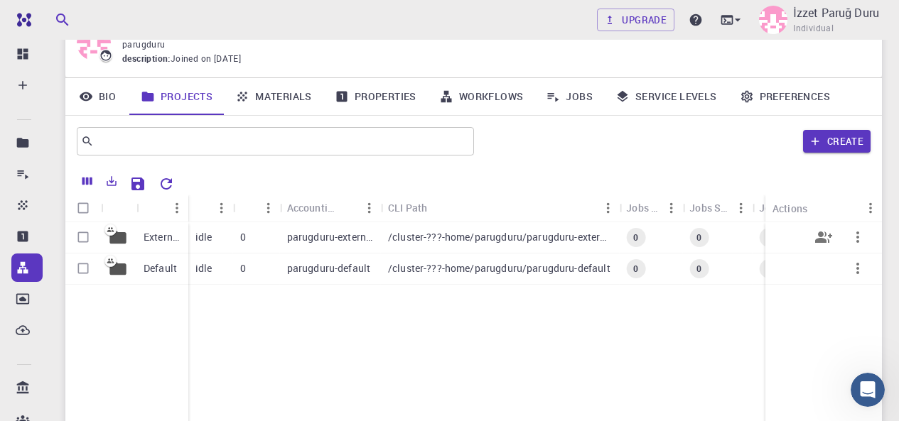
click at [157, 237] on p "External" at bounding box center [163, 237] width 38 height 14
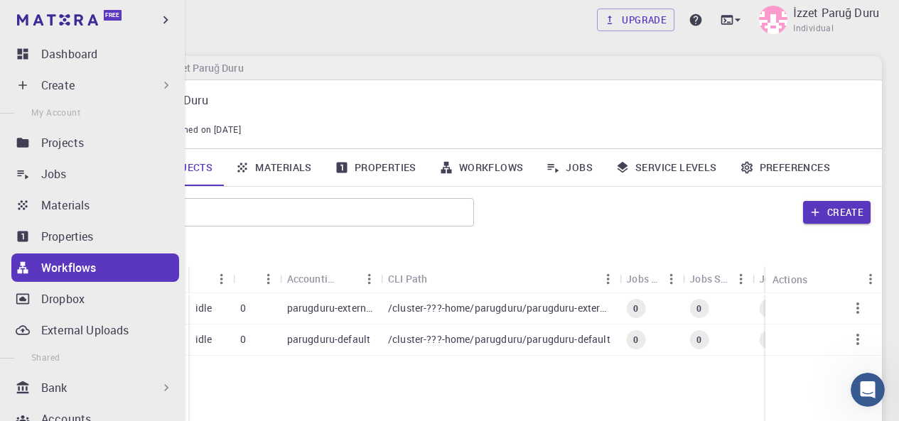
scroll to position [71, 0]
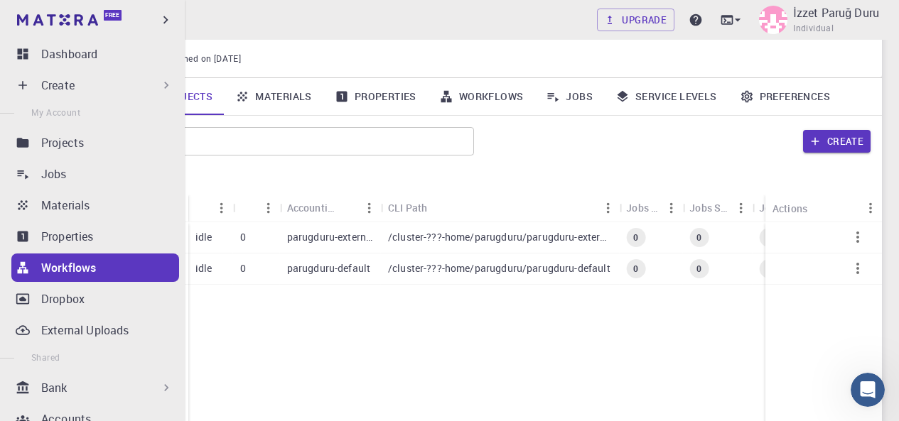
click at [136, 88] on div "Create" at bounding box center [107, 85] width 132 height 17
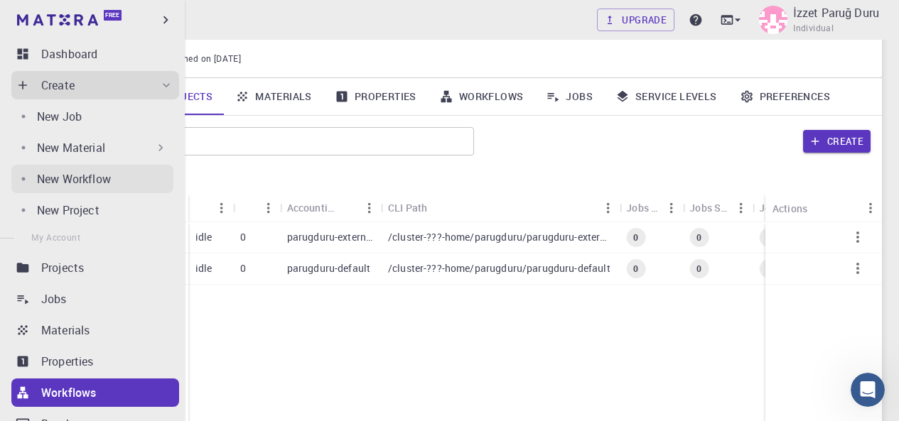
click at [116, 172] on div "New Workflow" at bounding box center [105, 179] width 136 height 17
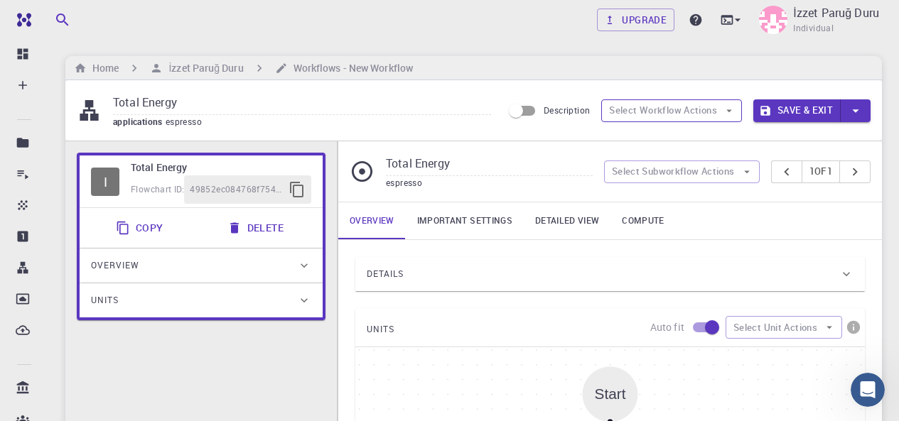
click at [700, 110] on button "Select Workflow Actions" at bounding box center [671, 110] width 141 height 23
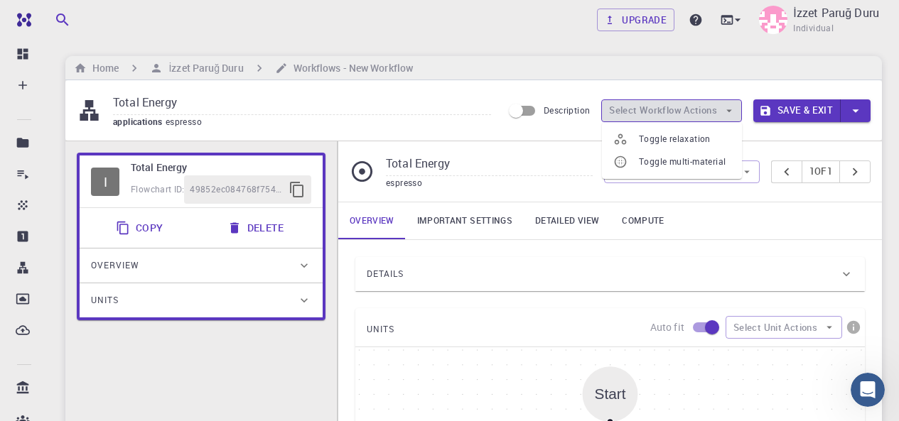
click at [701, 110] on button "Select Workflow Actions" at bounding box center [671, 110] width 141 height 23
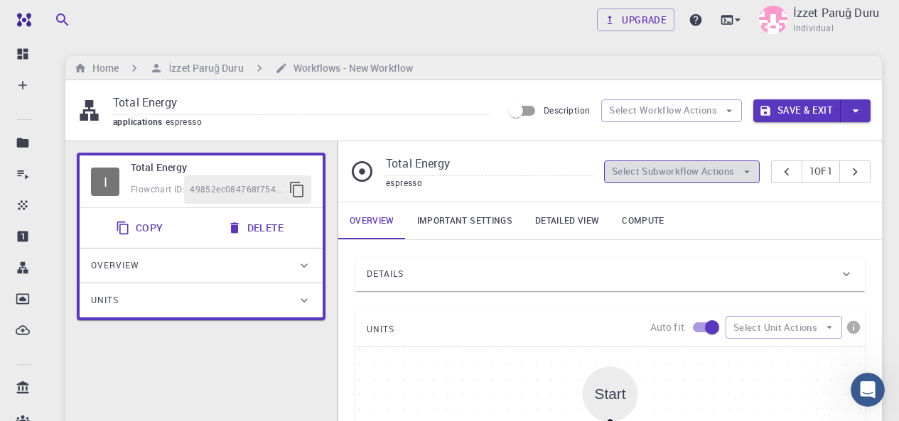
click at [701, 168] on button "Select Subworkflow Actions" at bounding box center [682, 172] width 156 height 23
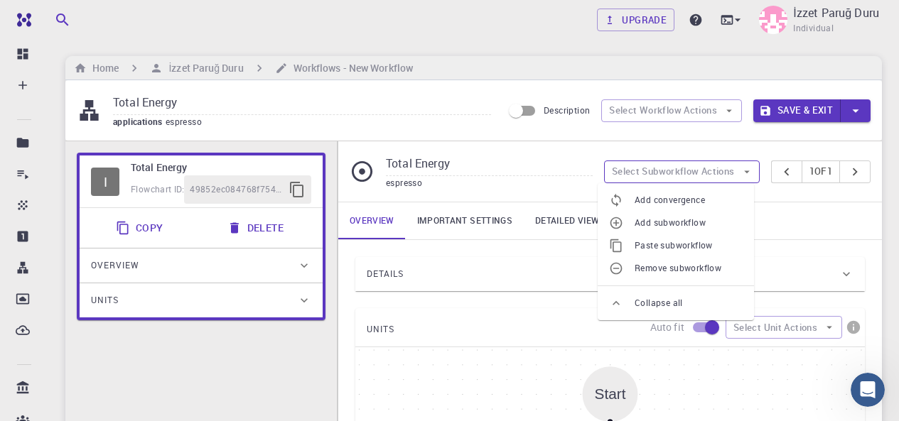
click at [701, 168] on button "Select Subworkflow Actions" at bounding box center [682, 172] width 156 height 23
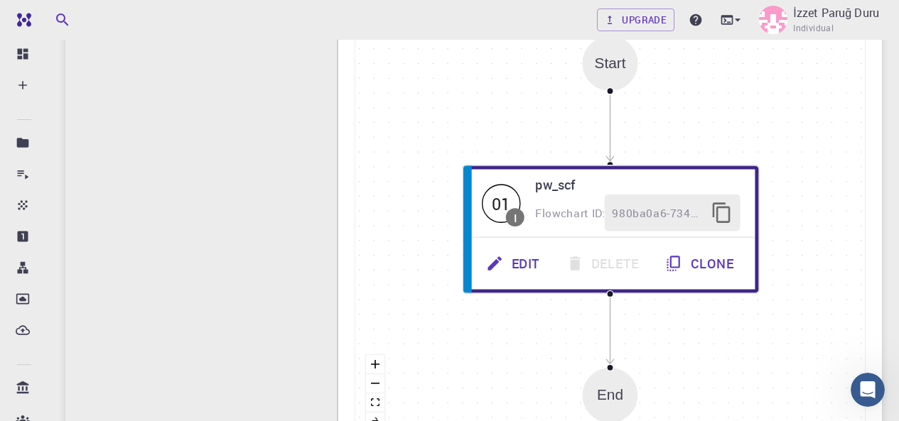
scroll to position [355, 0]
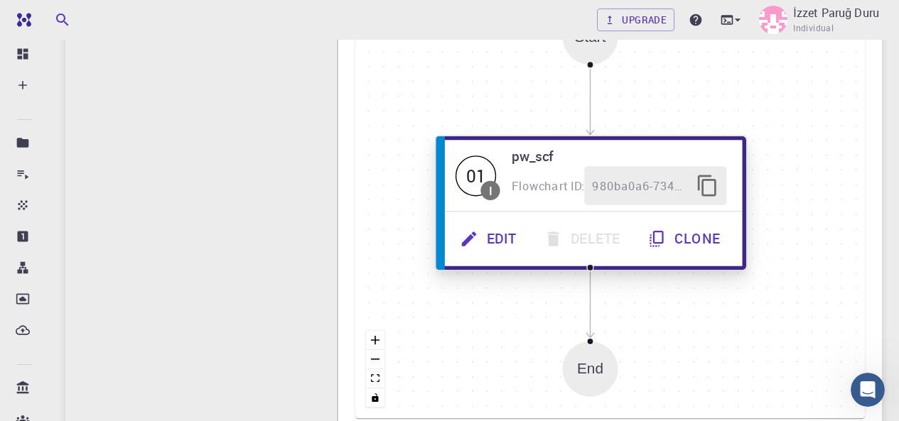
click at [605, 161] on h6 "pw_scf" at bounding box center [619, 156] width 215 height 21
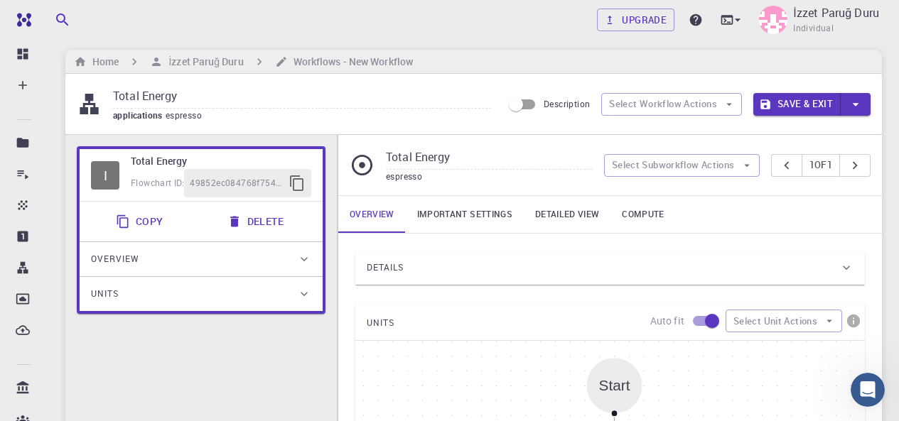
scroll to position [0, 0]
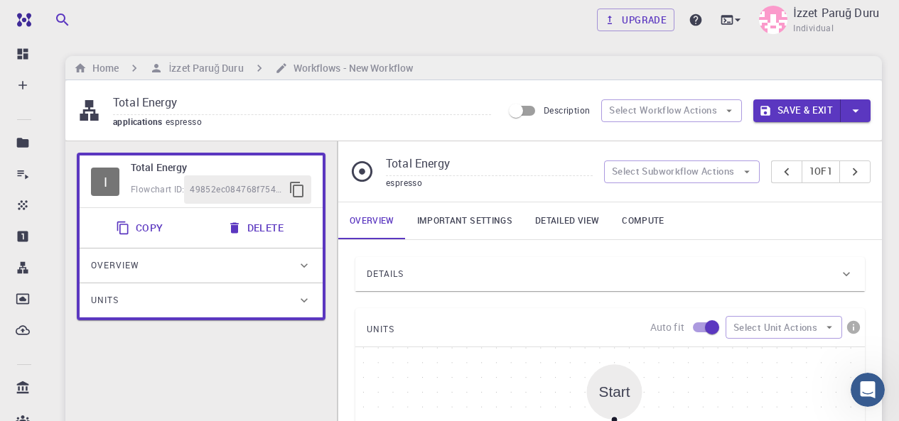
click at [158, 302] on div "Units" at bounding box center [194, 300] width 206 height 23
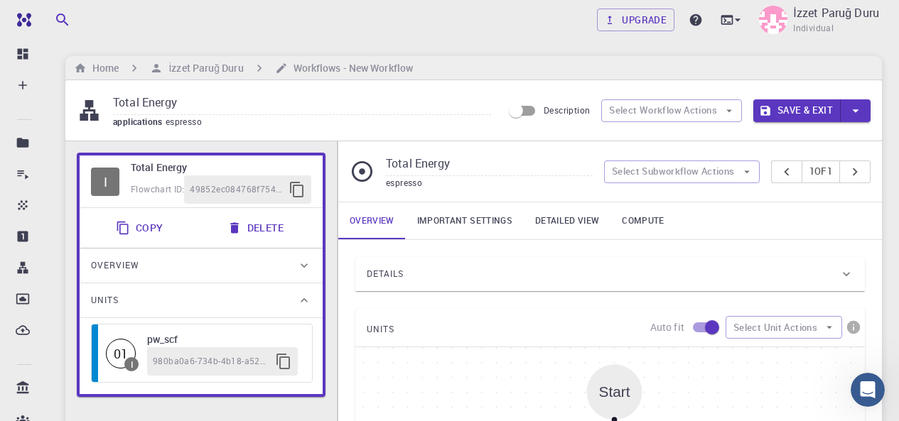
click at [187, 295] on div "Units" at bounding box center [194, 300] width 206 height 23
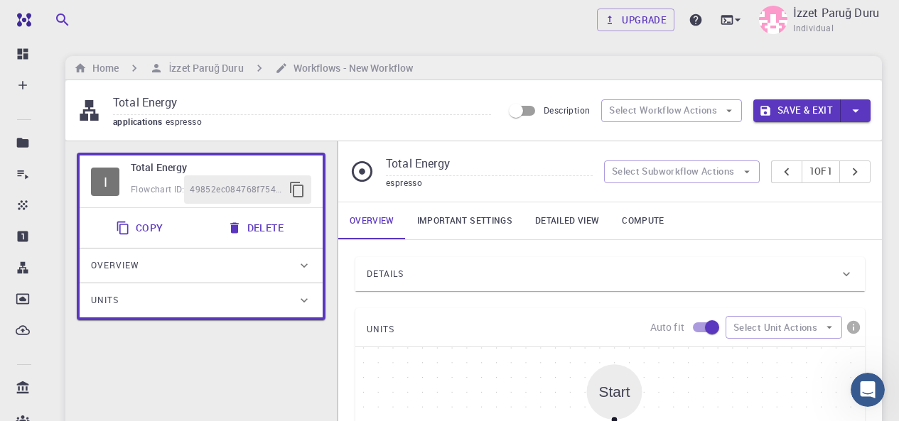
click at [248, 274] on div "Overview" at bounding box center [194, 265] width 206 height 23
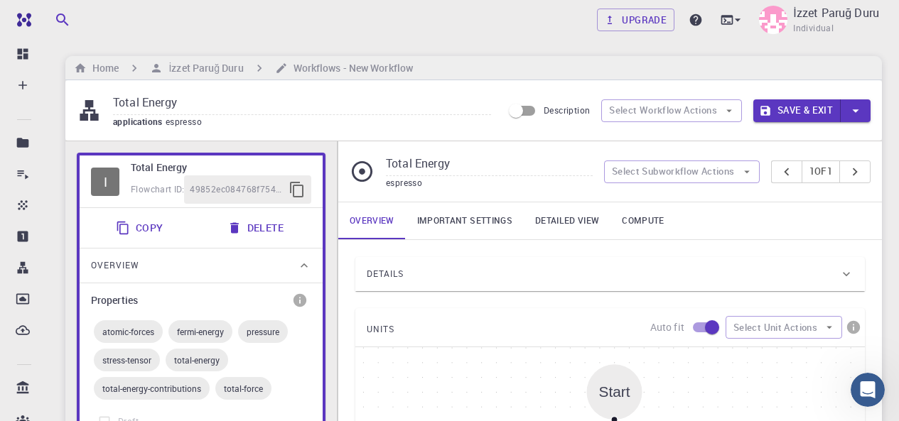
click at [248, 274] on div "Overview" at bounding box center [194, 265] width 206 height 23
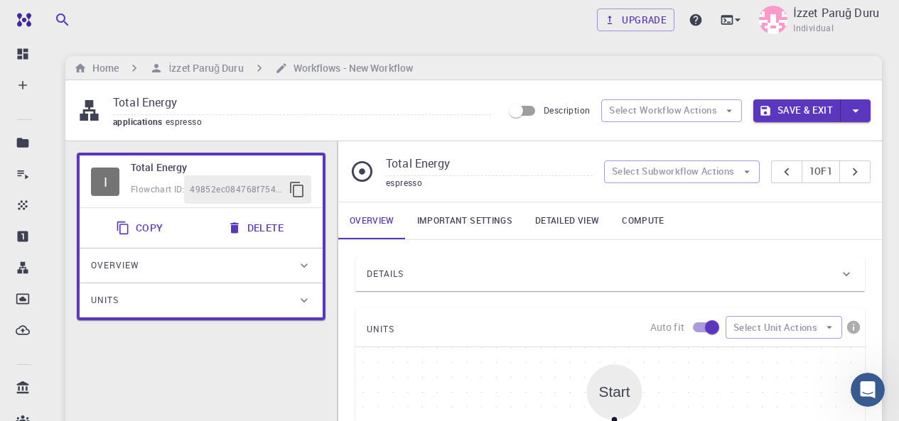
click at [248, 273] on div "Overview" at bounding box center [194, 265] width 206 height 23
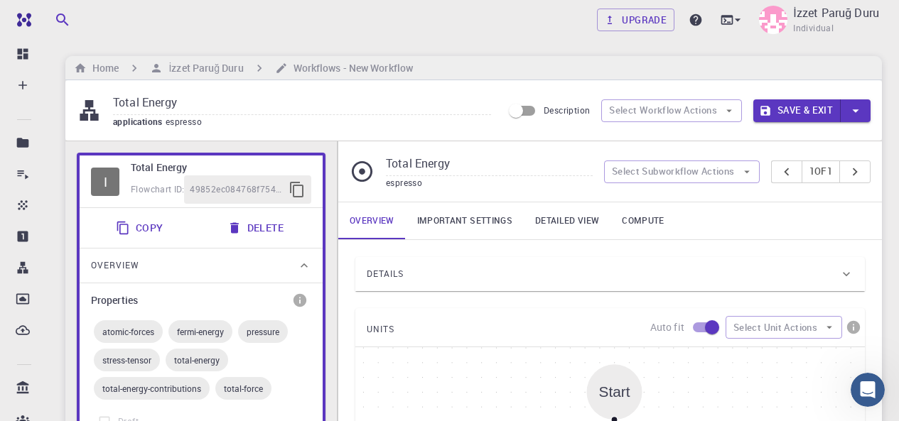
click at [235, 269] on div "Overview" at bounding box center [194, 265] width 206 height 23
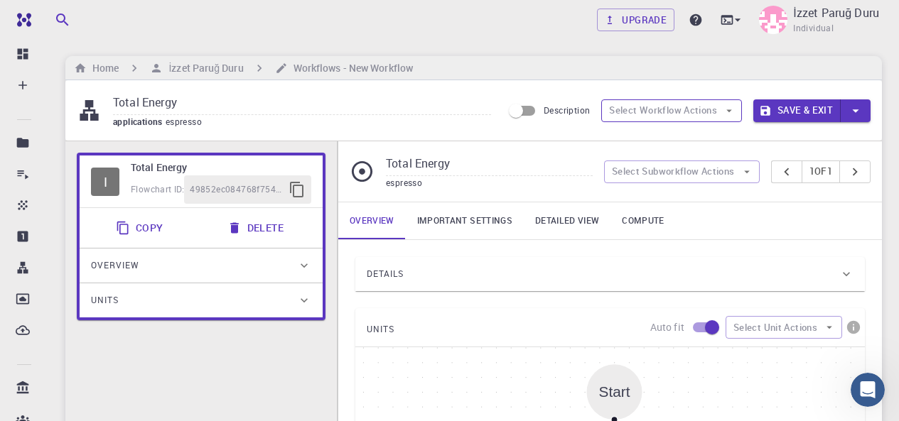
click at [695, 112] on button "Select Workflow Actions" at bounding box center [671, 110] width 141 height 23
click at [504, 67] on div "Home İzzet Paruğ Duru Workflows - New Workflow" at bounding box center [473, 68] width 816 height 24
click at [721, 16] on icon at bounding box center [727, 19] width 12 height 9
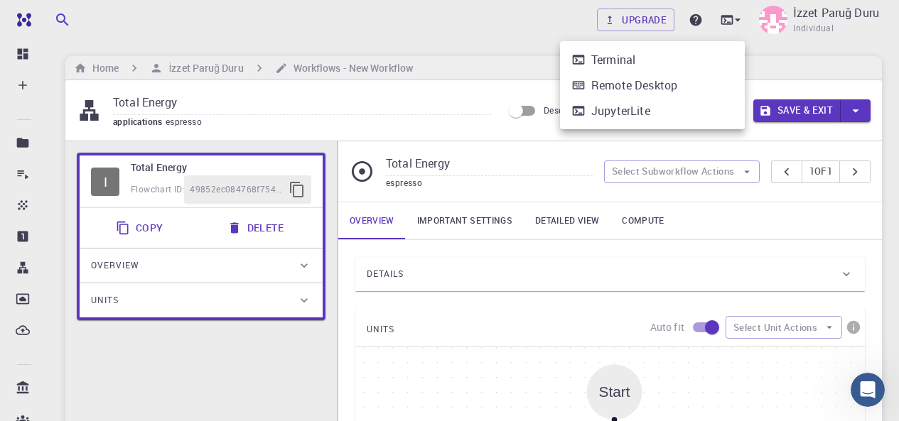
click at [497, 48] on div at bounding box center [449, 210] width 899 height 421
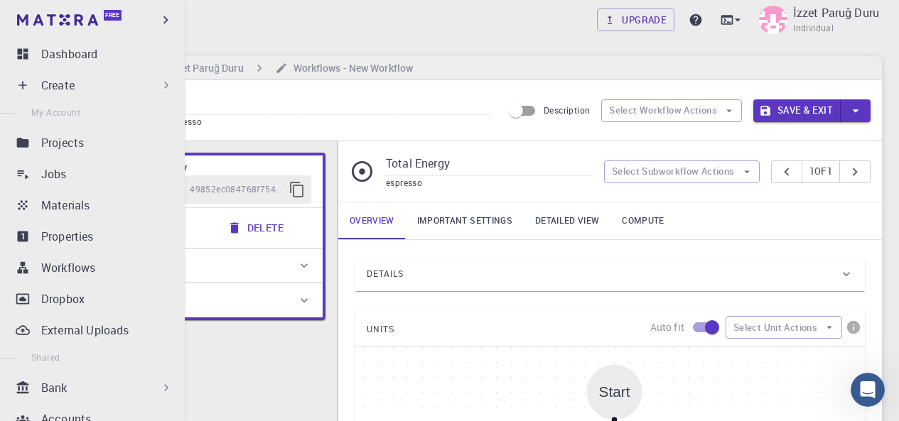
click at [86, 80] on div "Create" at bounding box center [107, 85] width 132 height 17
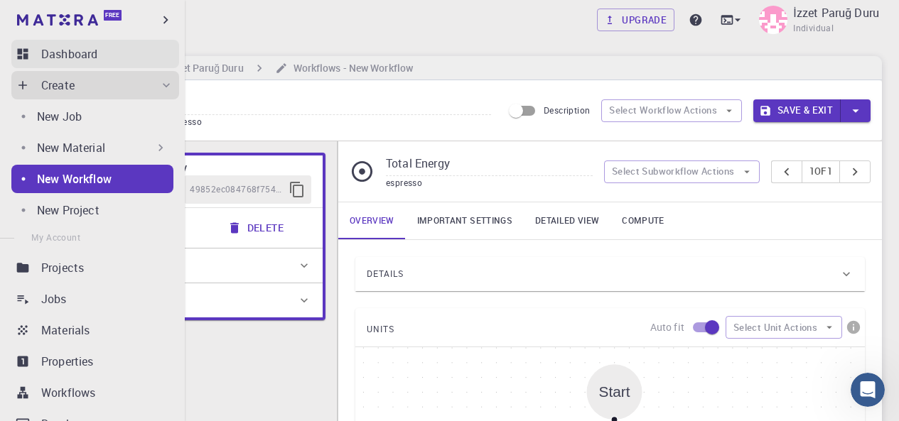
click at [82, 50] on p "Dashboard" at bounding box center [69, 53] width 56 height 17
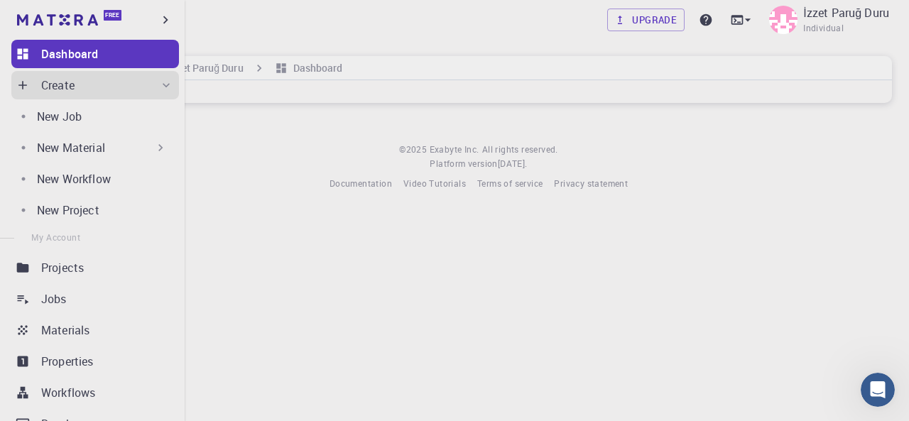
click at [103, 75] on div "Create" at bounding box center [95, 85] width 168 height 28
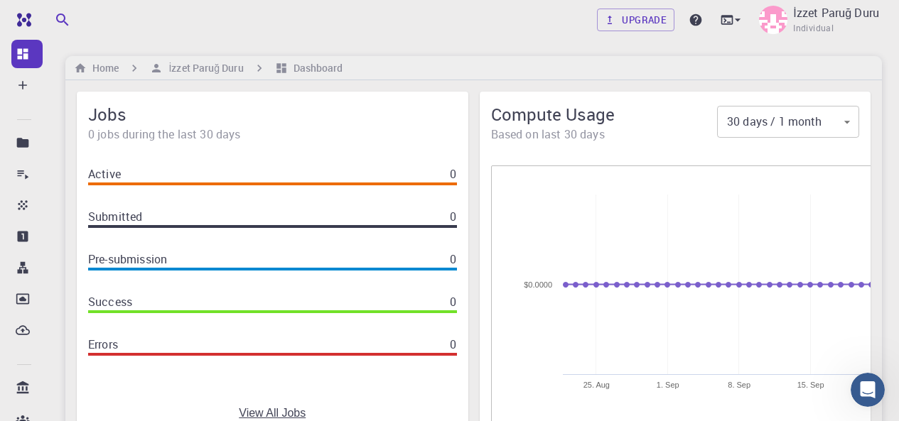
click at [385, 28] on div "Upgrade İzzet Paruğ Duru Individual" at bounding box center [473, 19] width 850 height 37
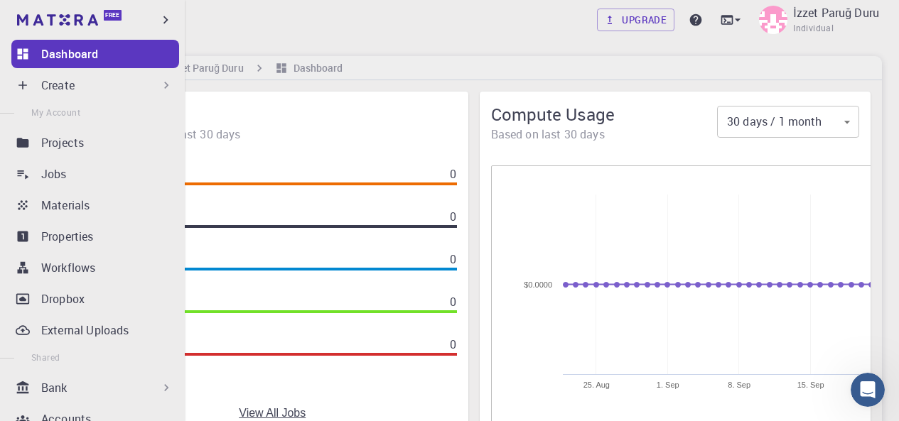
click at [103, 85] on div "Create" at bounding box center [107, 85] width 132 height 17
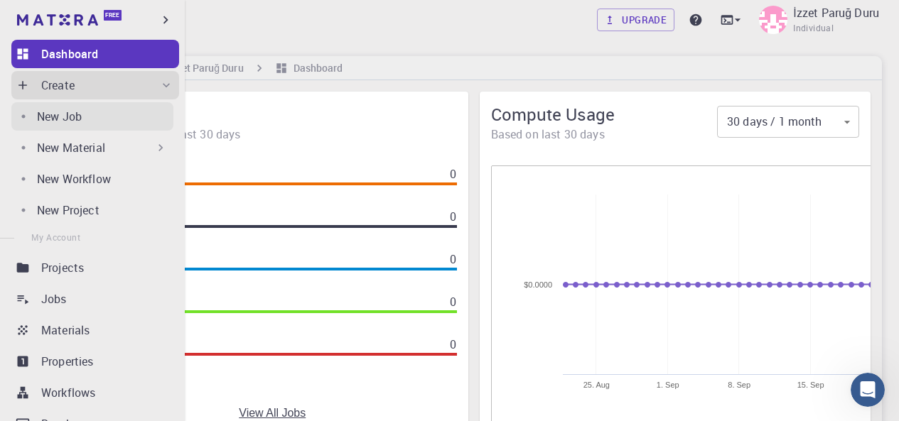
click at [97, 121] on div "New Job" at bounding box center [105, 116] width 136 height 17
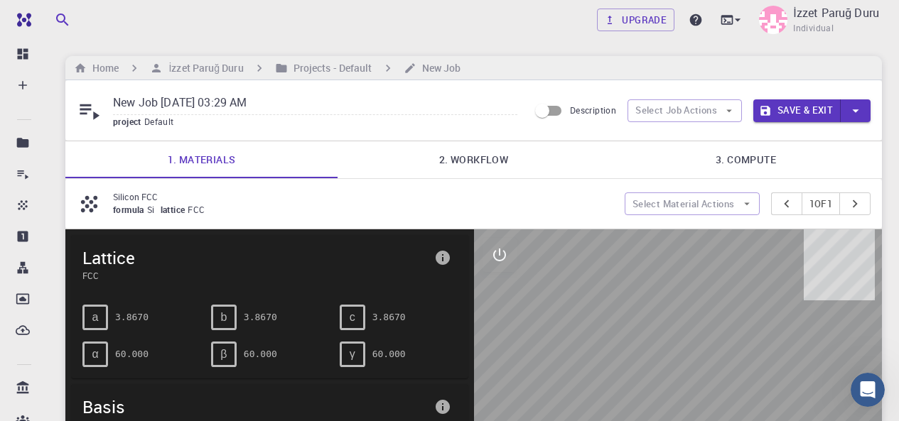
drag, startPoint x: 669, startPoint y: 333, endPoint x: 626, endPoint y: 331, distance: 43.4
click at [94, 114] on icon at bounding box center [90, 112] width 20 height 16
click at [719, 114] on button "Select Job Actions" at bounding box center [684, 110] width 114 height 23
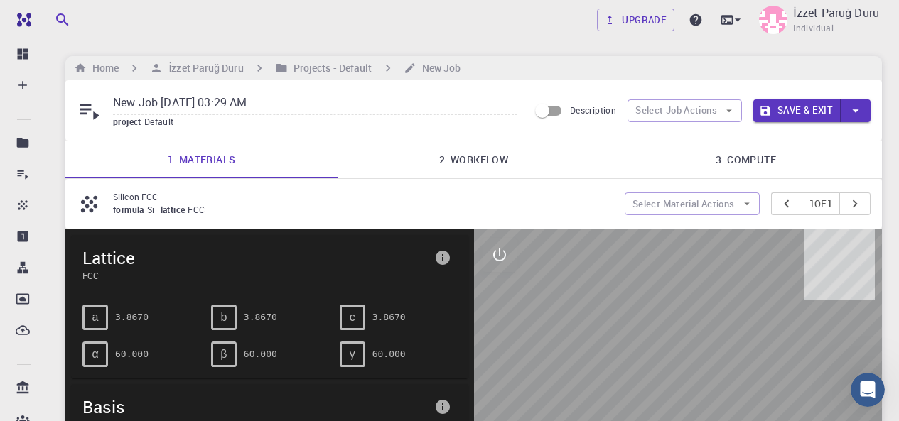
click at [555, 113] on input "Description" at bounding box center [542, 110] width 81 height 27
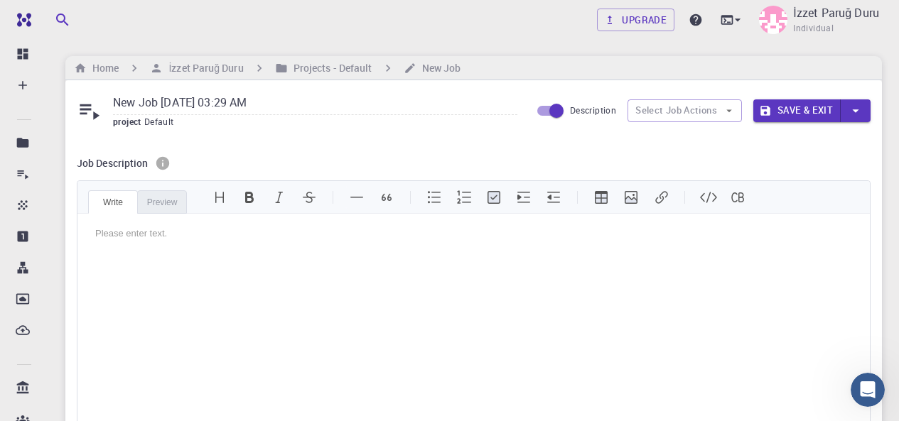
click at [555, 113] on input "Description" at bounding box center [556, 110] width 81 height 27
checkbox input "false"
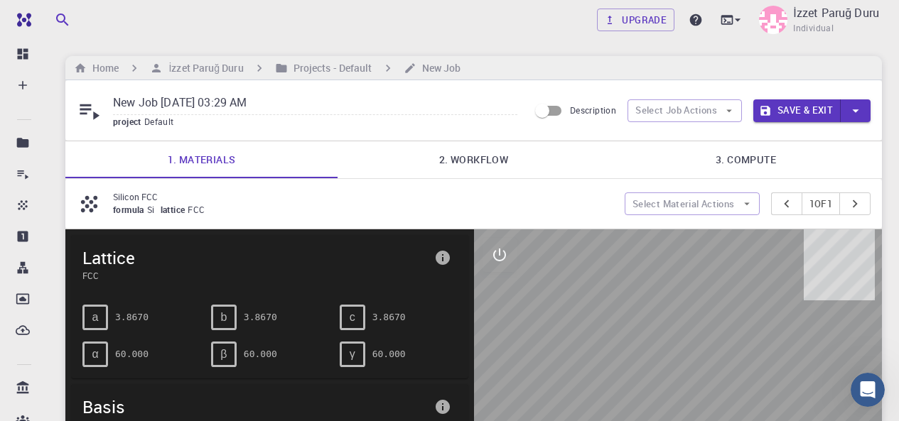
click at [172, 200] on p "Silicon FCC" at bounding box center [363, 196] width 500 height 13
click at [657, 214] on button "Select Material Actions" at bounding box center [692, 204] width 135 height 23
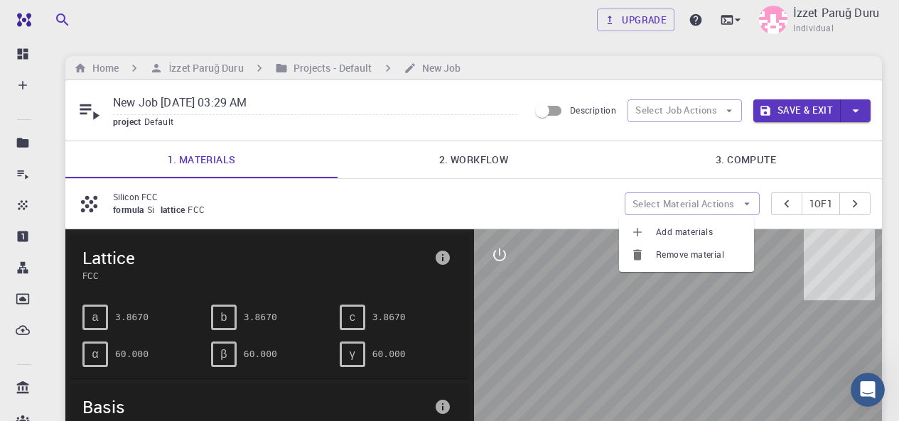
click at [675, 252] on span "Remove material" at bounding box center [699, 255] width 87 height 14
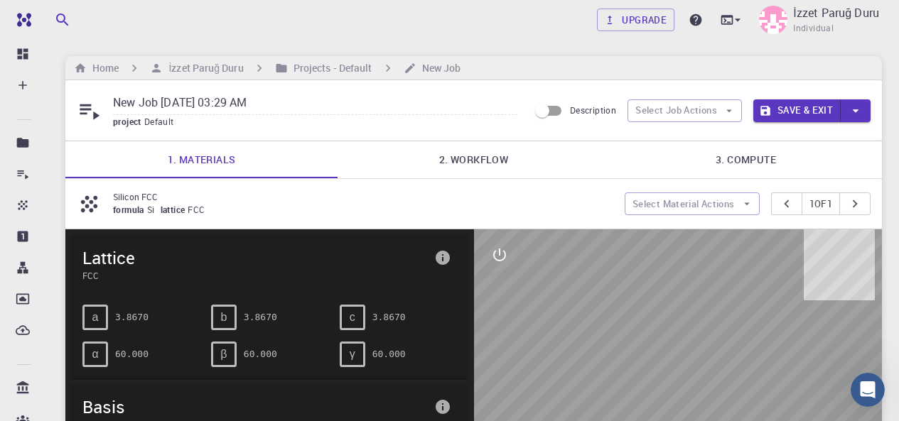
click at [144, 207] on span "formula" at bounding box center [130, 209] width 34 height 11
click at [693, 205] on button "Select Material Actions" at bounding box center [692, 204] width 135 height 23
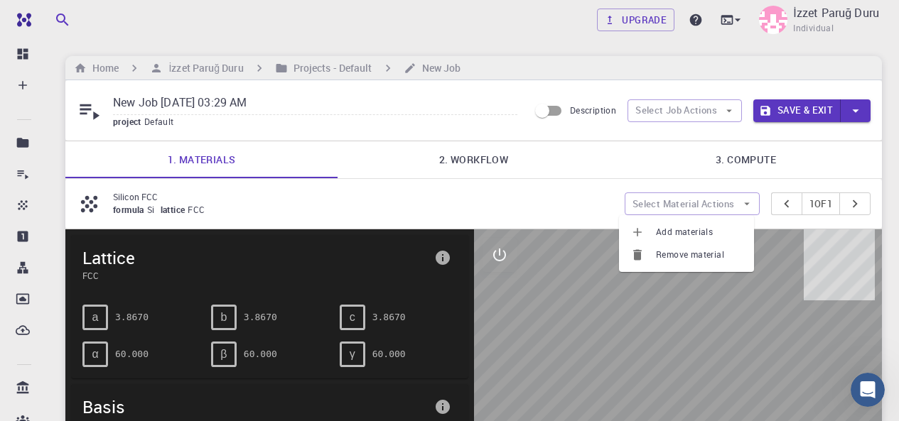
click at [684, 234] on span "Add materials" at bounding box center [699, 232] width 87 height 14
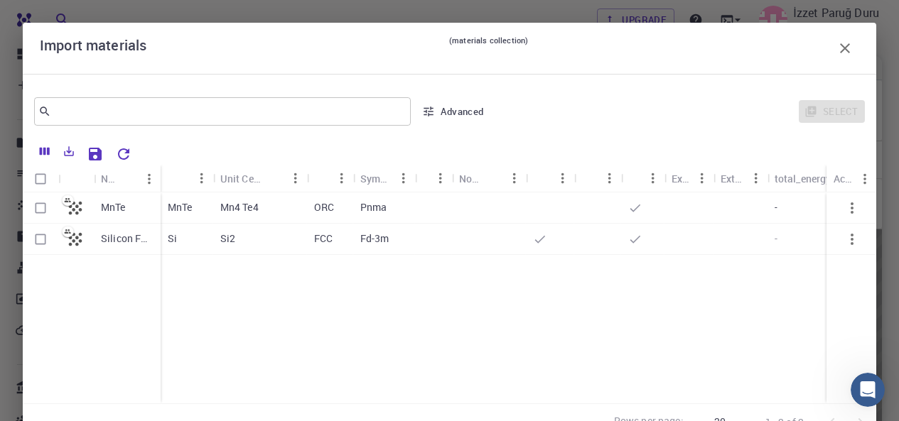
click at [39, 213] on input "Select row" at bounding box center [40, 208] width 27 height 27
checkbox input "true"
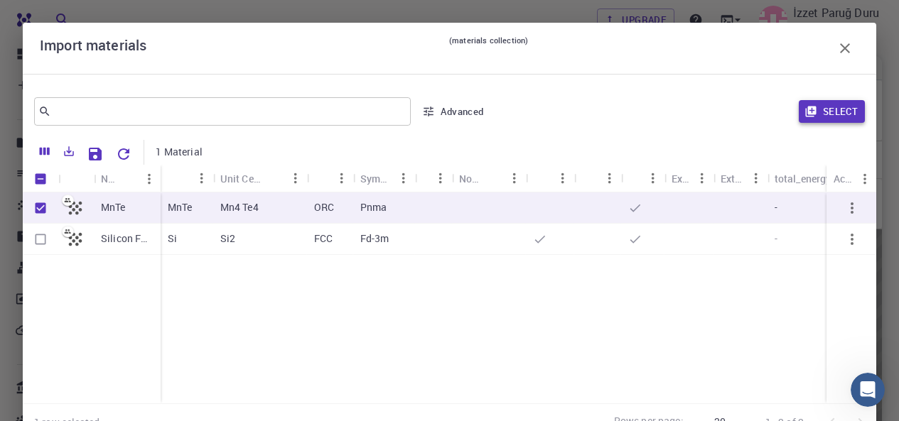
click at [826, 113] on button "Select" at bounding box center [832, 111] width 66 height 23
click at [817, 114] on button "Select" at bounding box center [832, 111] width 66 height 23
click at [838, 49] on icon "button" at bounding box center [844, 48] width 17 height 17
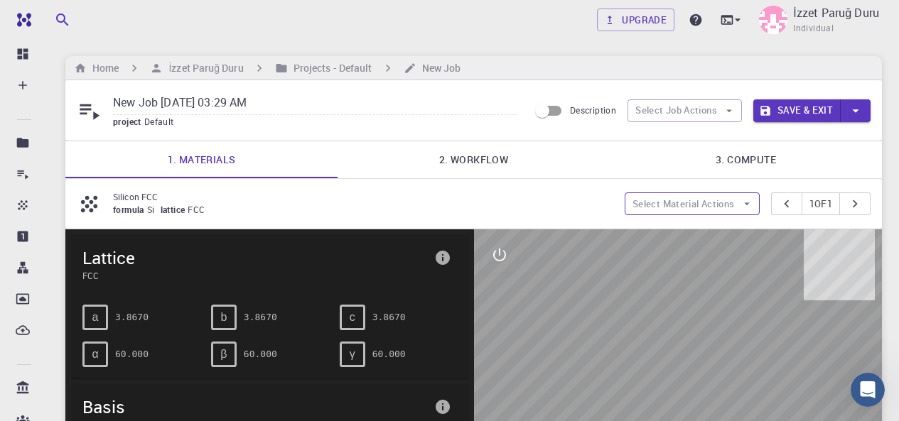
click at [706, 208] on button "Select Material Actions" at bounding box center [692, 204] width 135 height 23
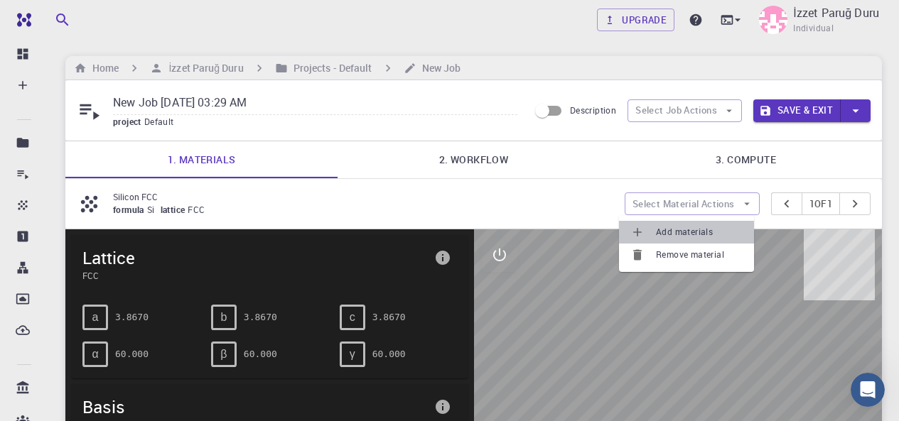
click at [674, 234] on span "Add materials" at bounding box center [699, 232] width 87 height 14
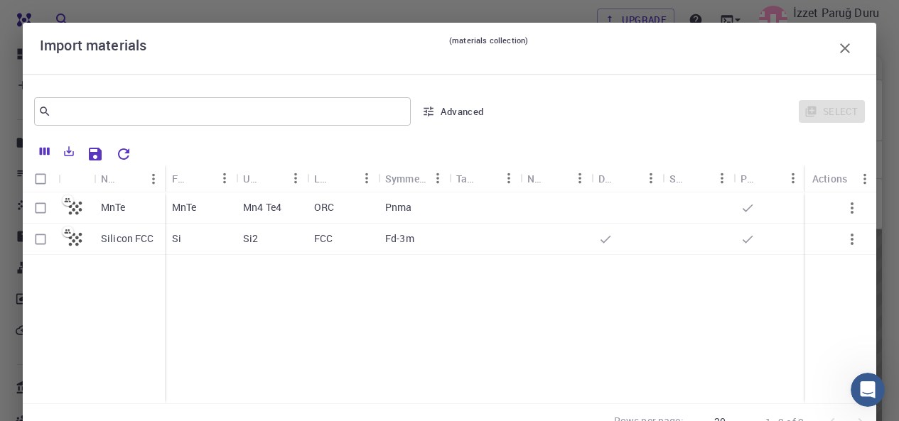
click at [37, 210] on input "Select row" at bounding box center [40, 208] width 27 height 27
checkbox input "true"
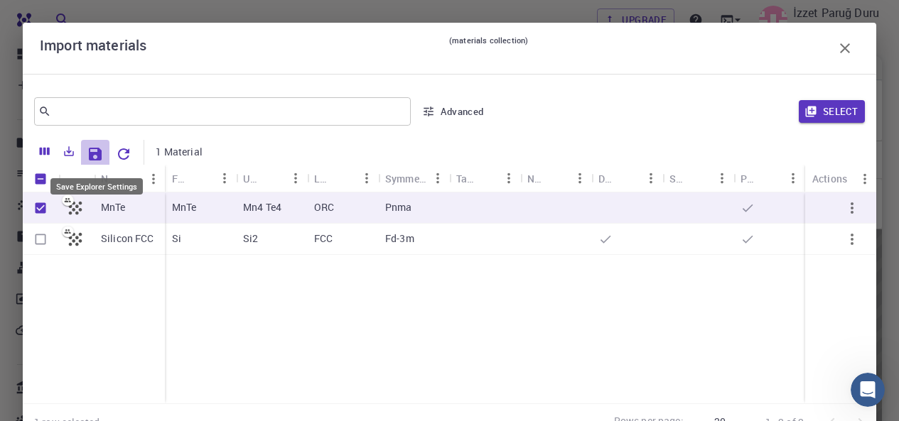
click at [103, 151] on icon "Save Explorer Settings" at bounding box center [95, 154] width 17 height 17
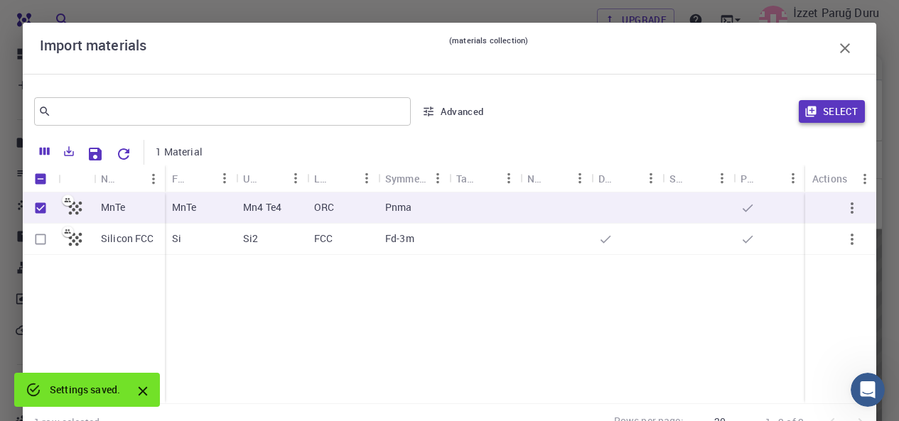
click at [828, 120] on button "Select" at bounding box center [832, 111] width 66 height 23
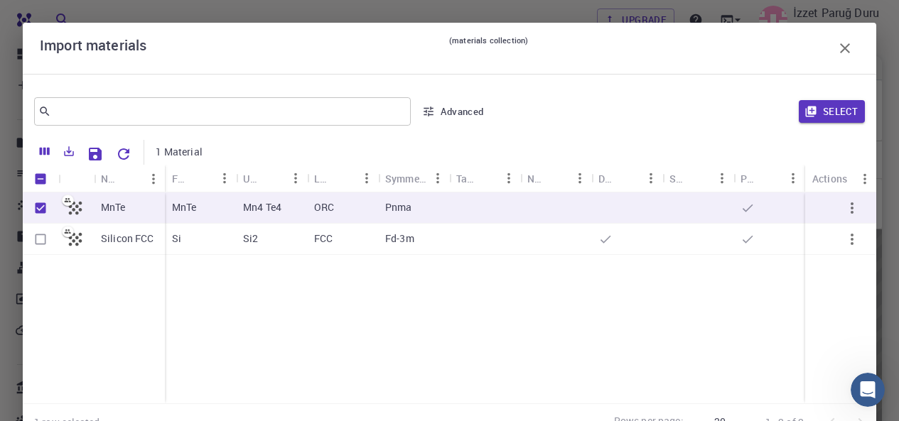
click at [845, 212] on icon "button" at bounding box center [851, 208] width 17 height 17
click at [835, 210] on button "button" at bounding box center [852, 208] width 34 height 34
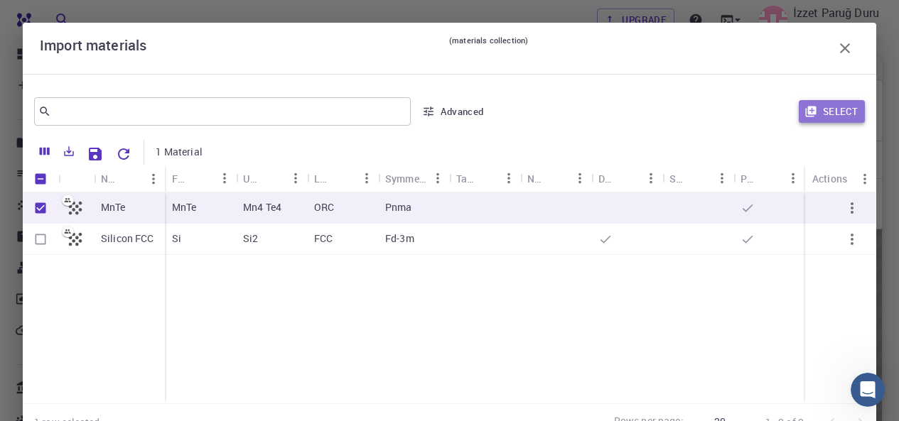
click at [821, 108] on button "Select" at bounding box center [832, 111] width 66 height 23
click at [820, 108] on button "Select" at bounding box center [832, 111] width 66 height 23
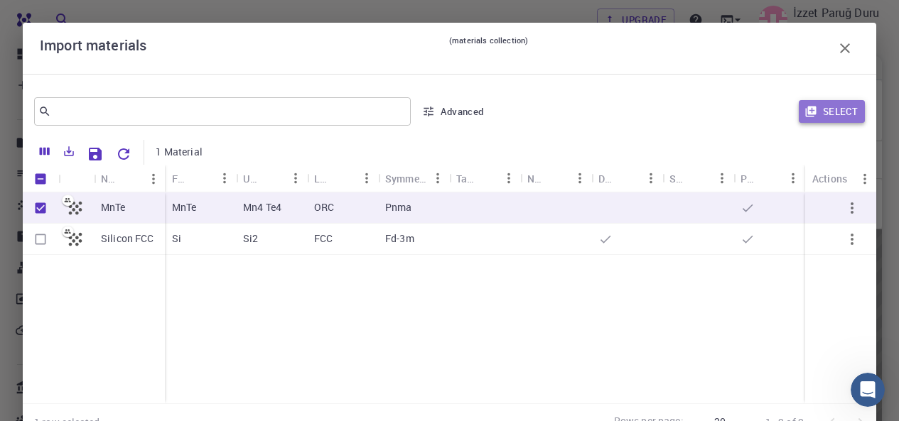
click at [820, 108] on button "Select" at bounding box center [832, 111] width 66 height 23
click at [183, 205] on p "MnTe" at bounding box center [184, 207] width 25 height 14
checkbox input "false"
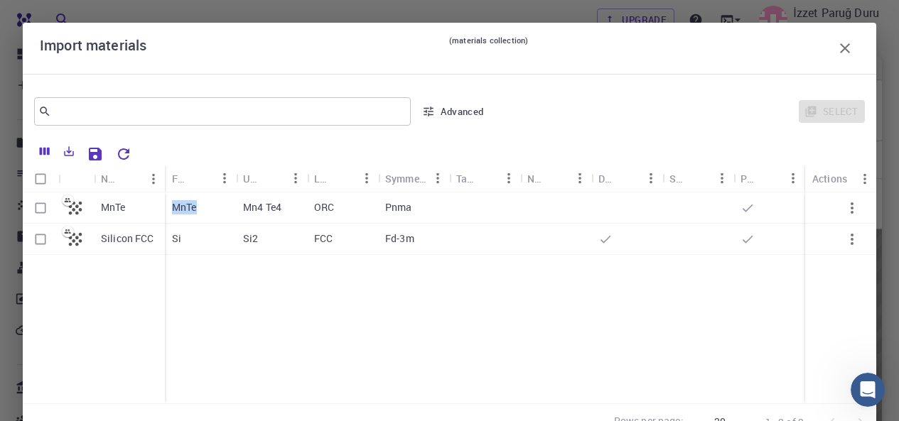
click at [183, 205] on p "MnTe" at bounding box center [184, 207] width 25 height 14
checkbox input "true"
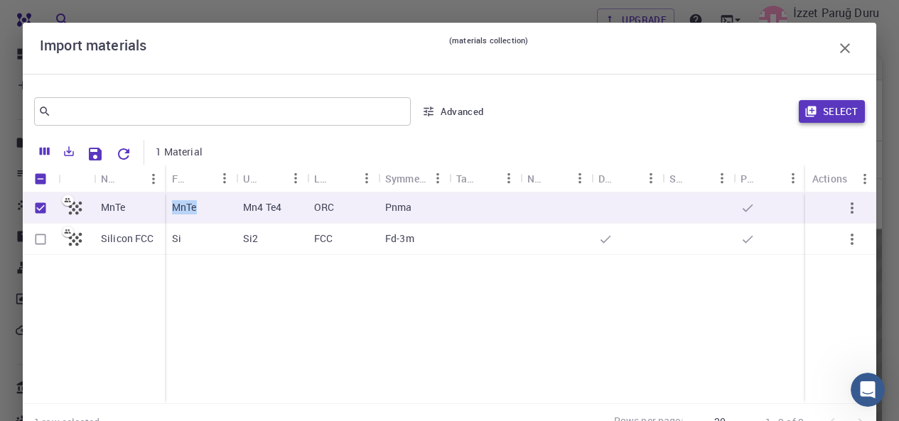
click at [810, 121] on button "Select" at bounding box center [832, 111] width 66 height 23
click at [126, 153] on icon "Reset Explorer Settings" at bounding box center [123, 153] width 11 height 11
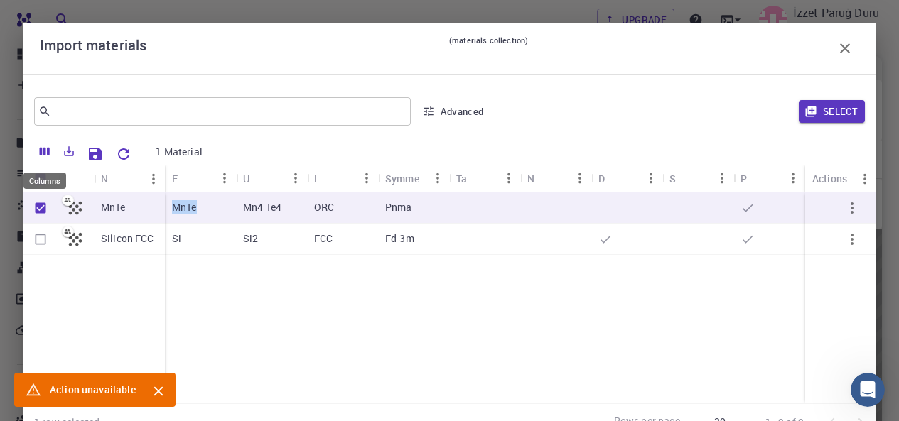
click at [50, 159] on button "Columns" at bounding box center [45, 151] width 24 height 23
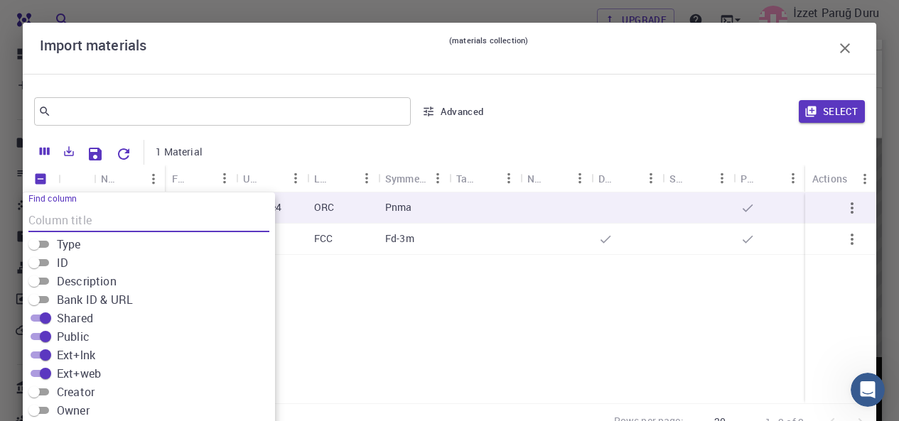
scroll to position [213, 0]
click at [421, 316] on div "MnTe Silicon FCC MnTe Mn4 Te4 ORC Pnma Si Si2 FCC Fd-3m" at bounding box center [520, 298] width 995 height 211
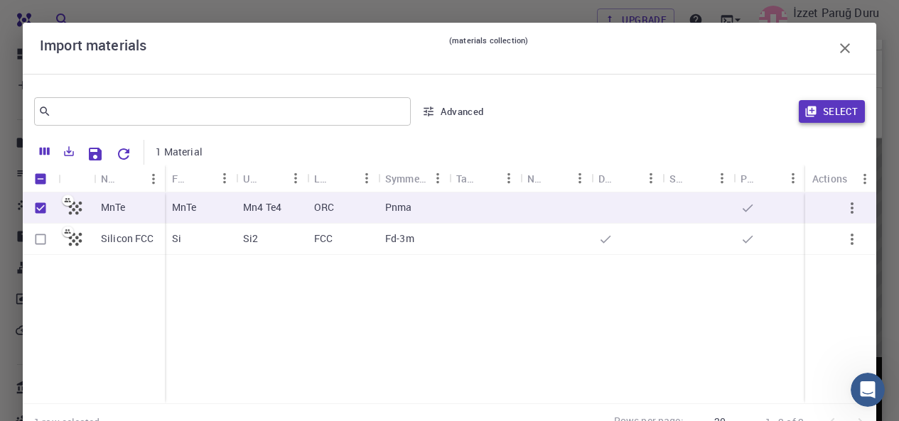
click at [816, 109] on button "Select" at bounding box center [832, 111] width 66 height 23
click at [51, 243] on input "Select row" at bounding box center [40, 239] width 27 height 27
checkbox input "true"
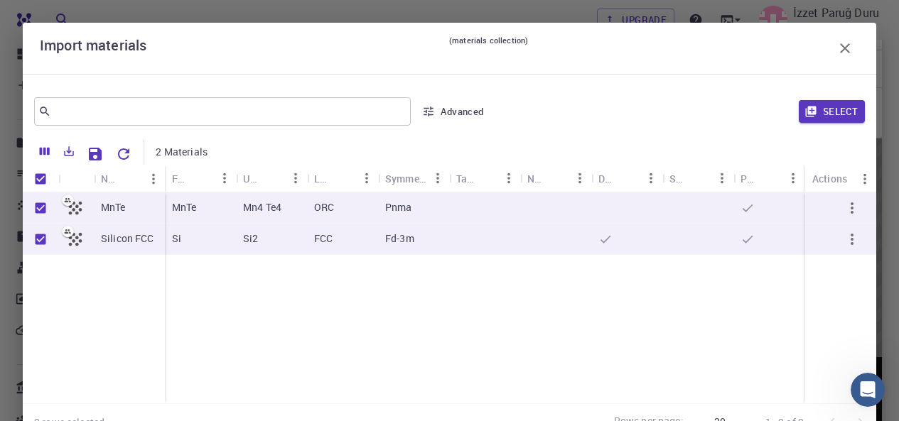
click at [48, 210] on input "Unselect row" at bounding box center [40, 208] width 27 height 27
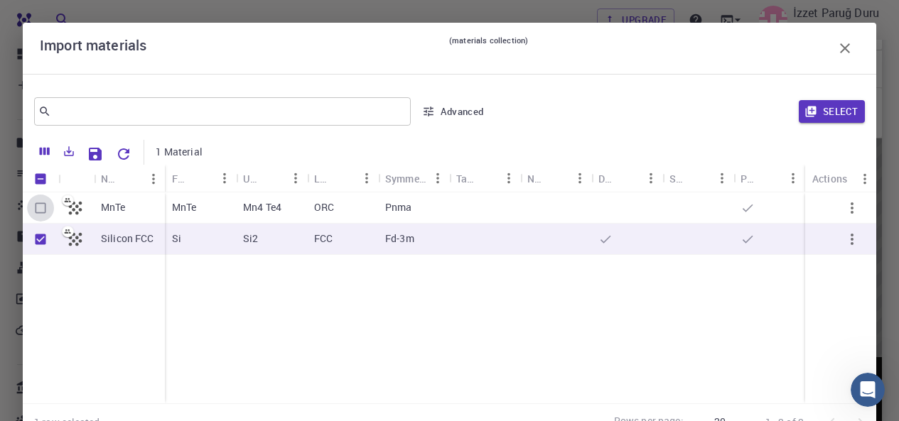
click at [46, 210] on input "Select row" at bounding box center [40, 208] width 27 height 27
checkbox input "true"
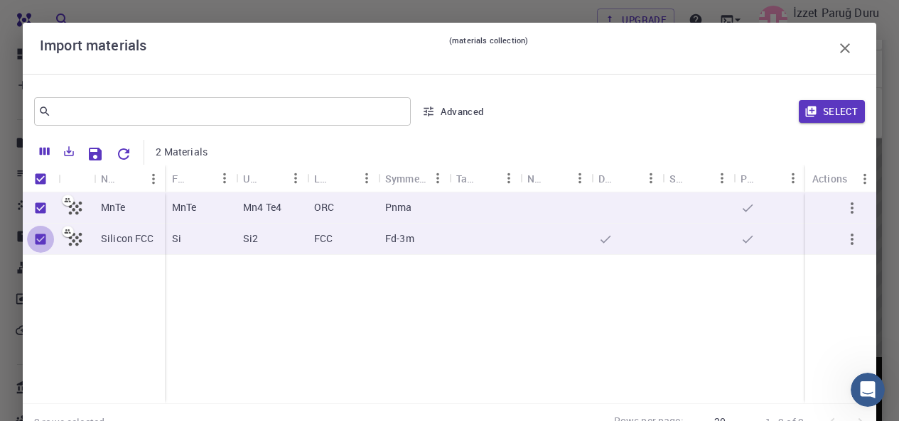
click at [44, 237] on input "Unselect row" at bounding box center [40, 239] width 27 height 27
checkbox input "false"
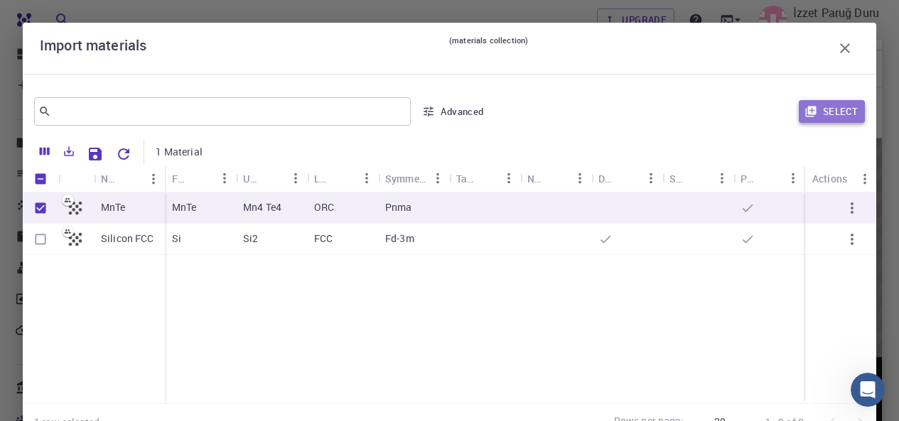
click at [805, 107] on icon "button" at bounding box center [810, 112] width 11 height 11
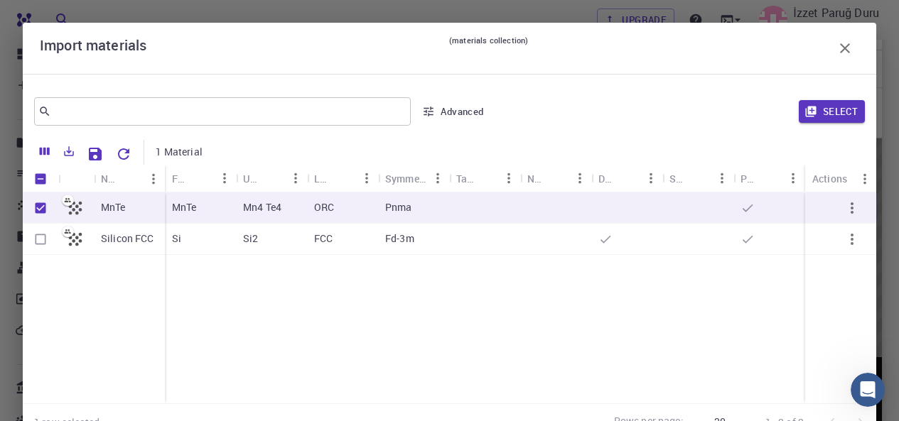
click at [455, 105] on button "Advanced" at bounding box center [453, 111] width 74 height 23
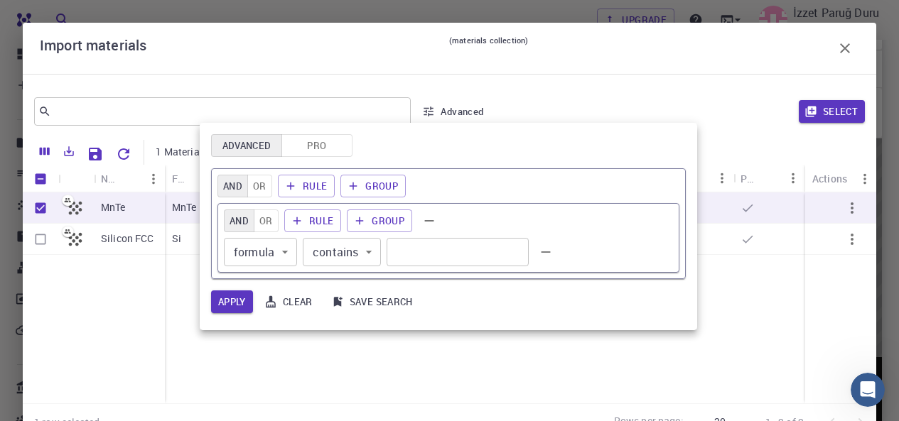
click at [261, 88] on div at bounding box center [449, 210] width 899 height 421
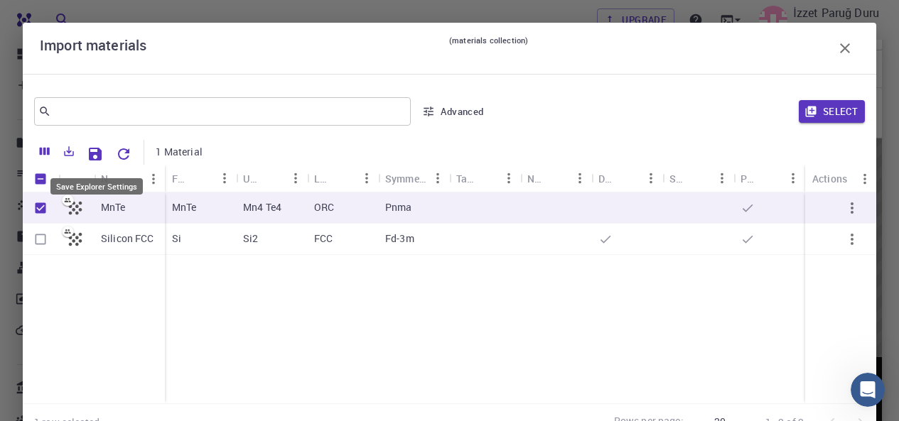
click at [99, 149] on icon "Save Explorer Settings" at bounding box center [95, 154] width 13 height 13
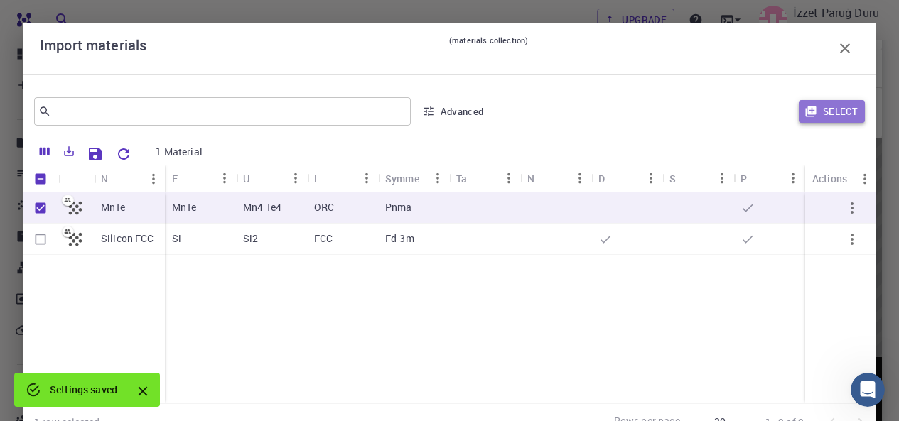
click at [828, 112] on button "Select" at bounding box center [832, 111] width 66 height 23
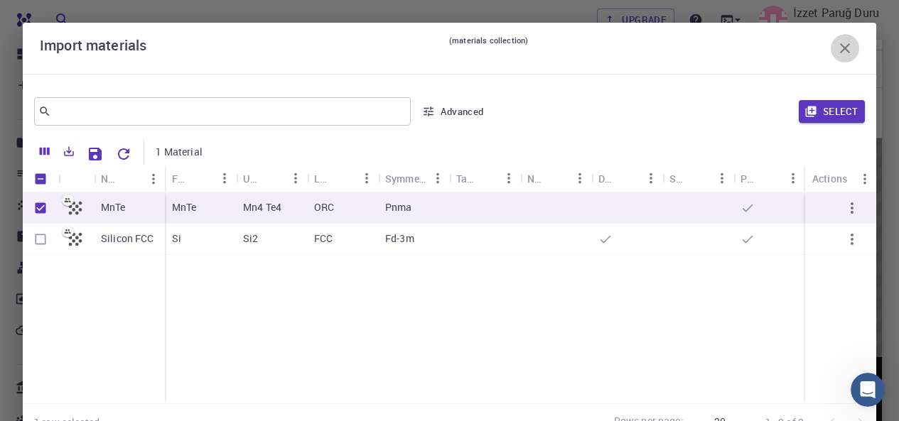
click at [836, 55] on icon "button" at bounding box center [844, 48] width 17 height 17
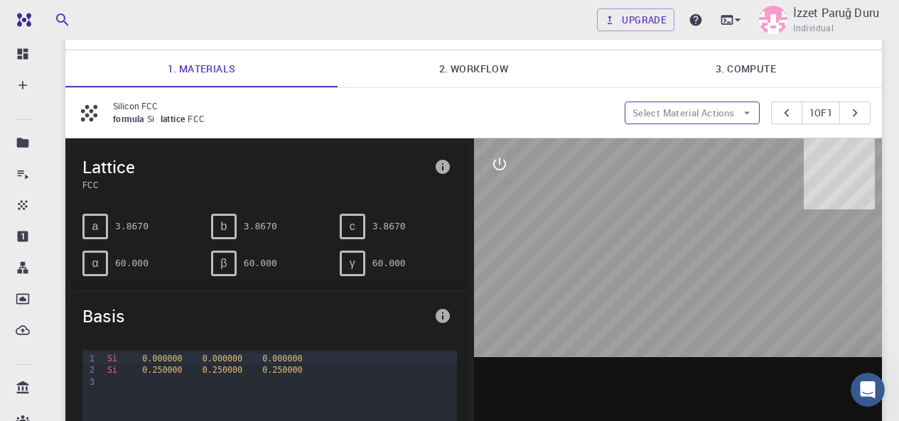
click at [708, 114] on button "Select Material Actions" at bounding box center [692, 113] width 135 height 23
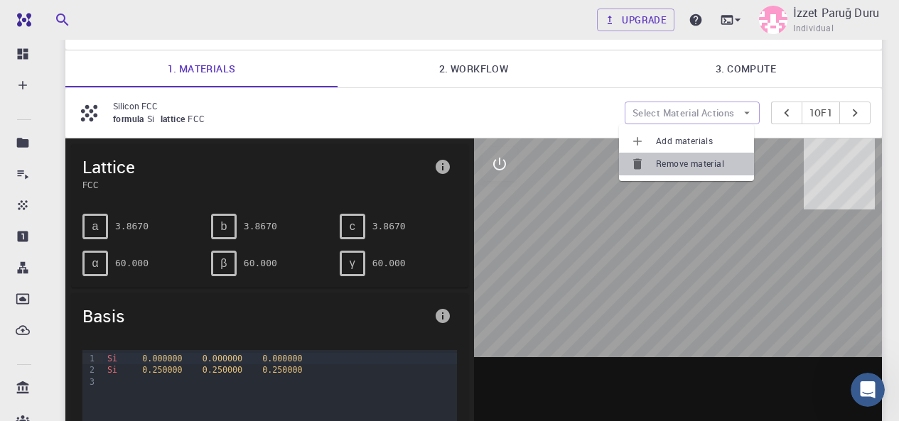
click at [667, 163] on span "Remove material" at bounding box center [699, 164] width 87 height 14
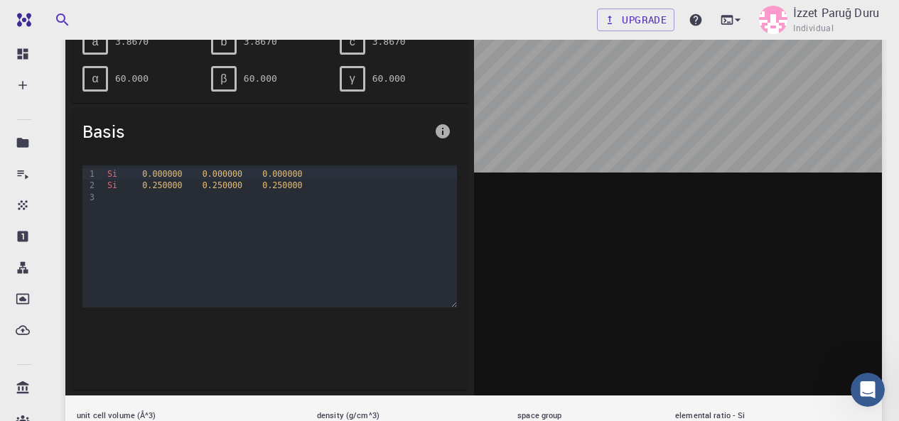
scroll to position [0, 0]
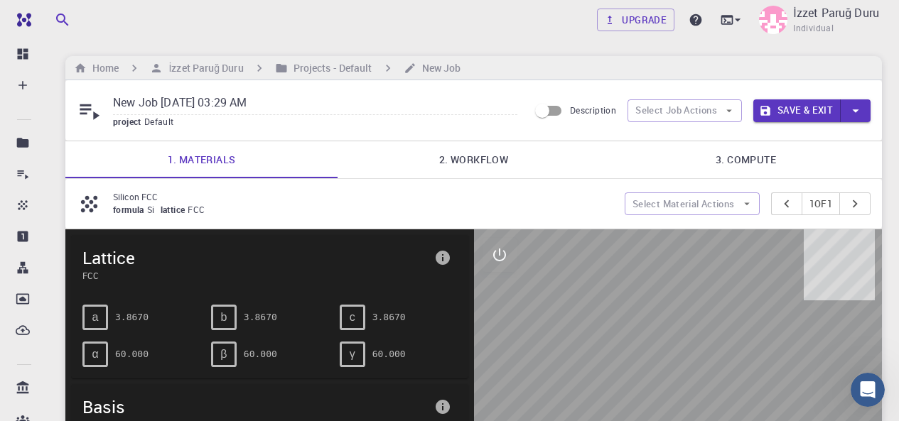
click at [820, 112] on button "Save & Exit" at bounding box center [796, 110] width 87 height 23
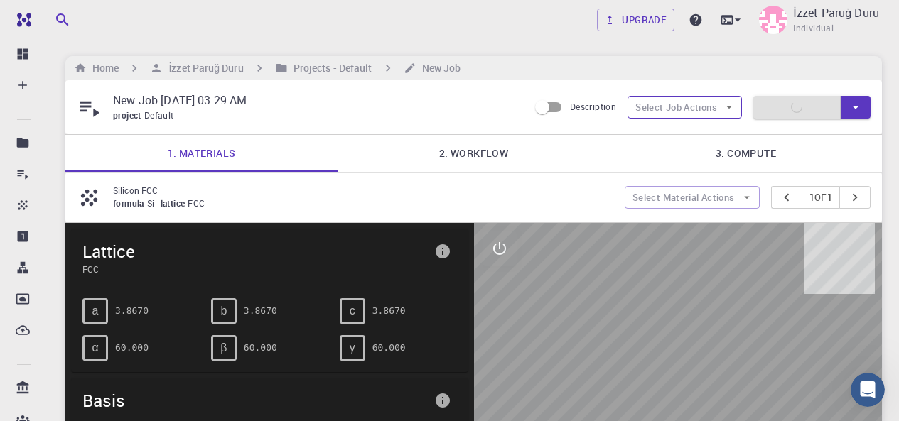
click at [726, 114] on icon "button" at bounding box center [729, 107] width 13 height 13
click at [676, 160] on span "Select materials" at bounding box center [696, 158] width 67 height 14
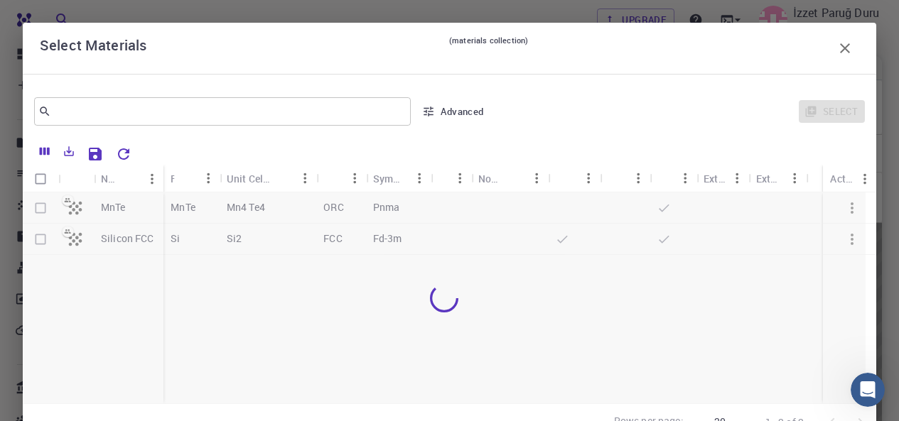
click at [43, 210] on div at bounding box center [444, 298] width 843 height 211
click at [42, 210] on div at bounding box center [444, 298] width 843 height 211
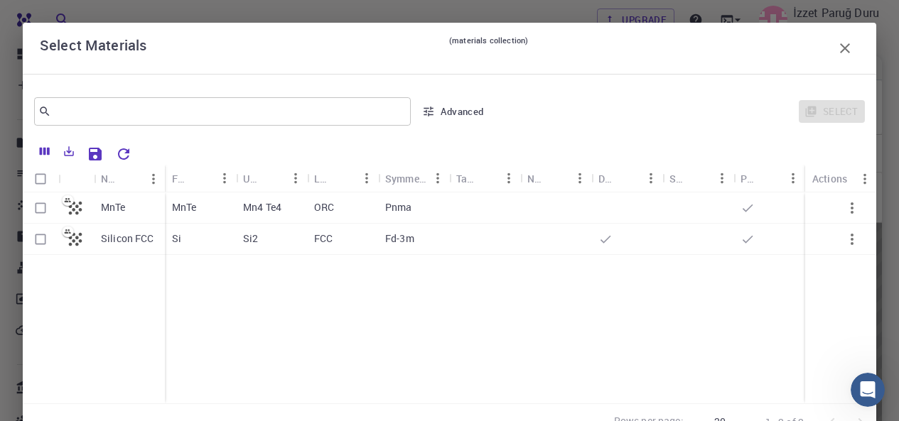
click at [125, 210] on p "MnTe" at bounding box center [113, 207] width 25 height 14
checkbox input "true"
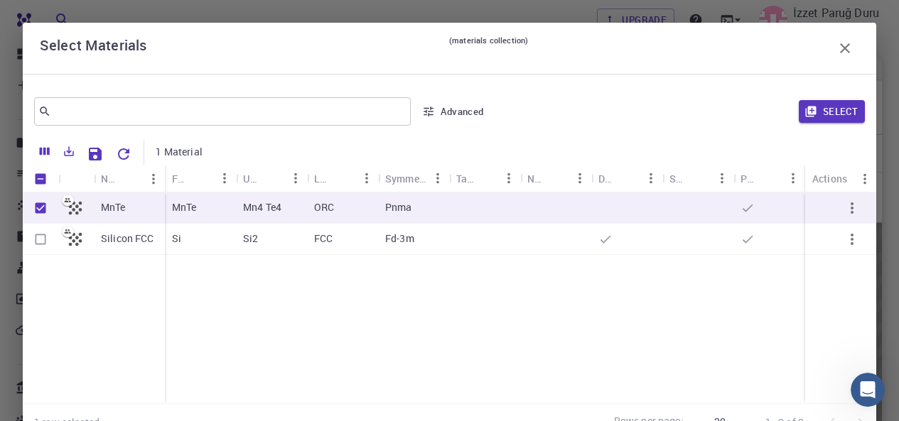
click at [125, 210] on p "MnTe" at bounding box center [113, 207] width 25 height 14
checkbox input "false"
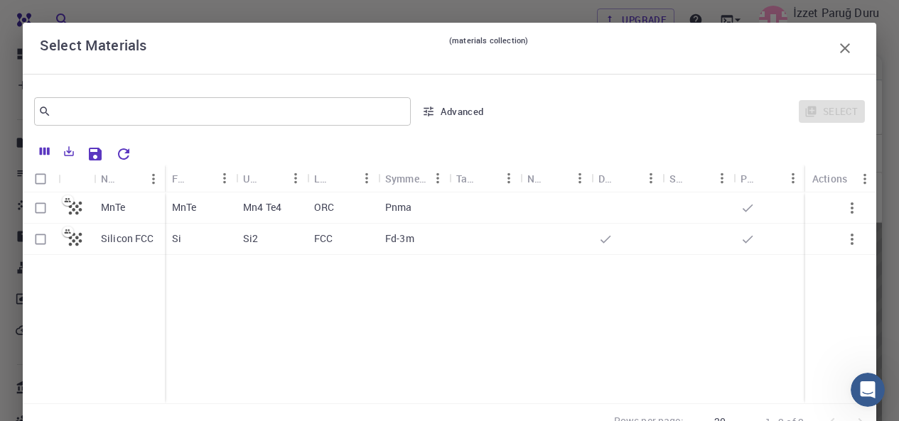
click at [125, 210] on p "MnTe" at bounding box center [113, 207] width 25 height 14
checkbox input "true"
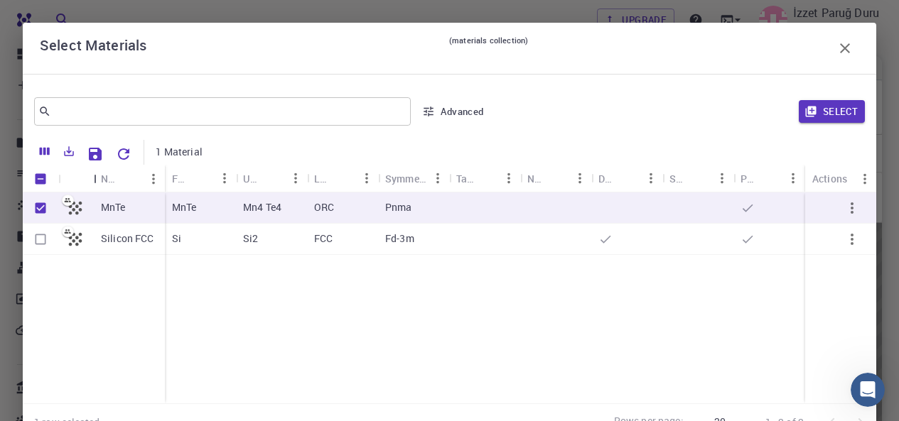
click at [97, 166] on div "Icon" at bounding box center [95, 179] width 14 height 28
click at [97, 156] on icon "Save Explorer Settings" at bounding box center [95, 154] width 17 height 17
click at [116, 148] on icon "Reset Explorer Settings" at bounding box center [120, 154] width 17 height 17
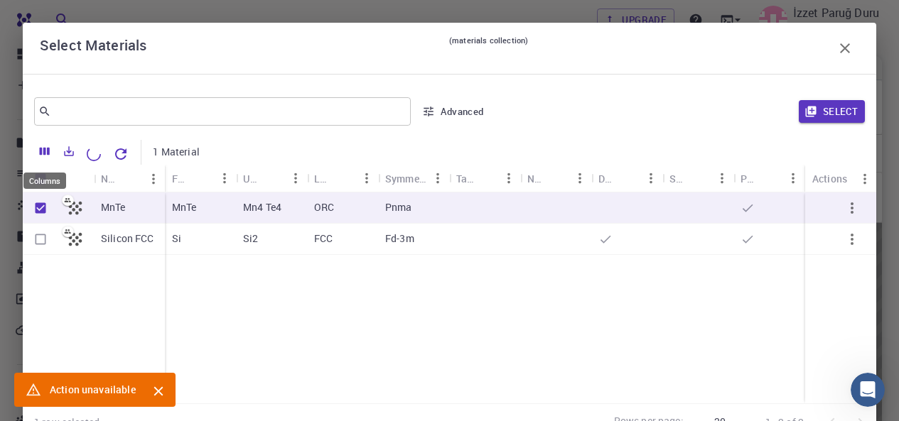
click at [42, 151] on icon "Columns" at bounding box center [45, 152] width 10 height 8
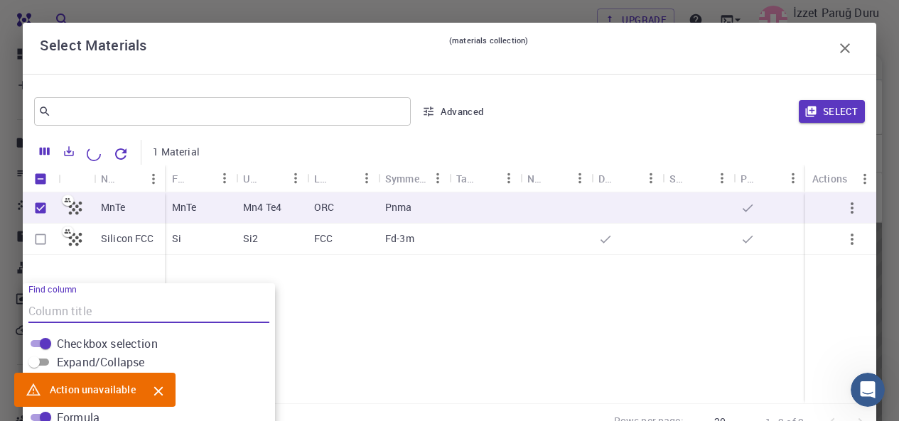
scroll to position [91, 0]
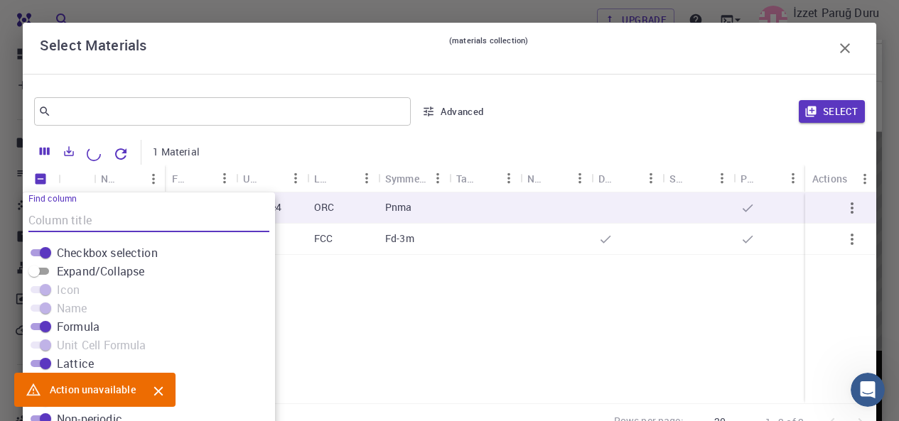
click at [42, 151] on icon "Columns" at bounding box center [45, 152] width 10 height 8
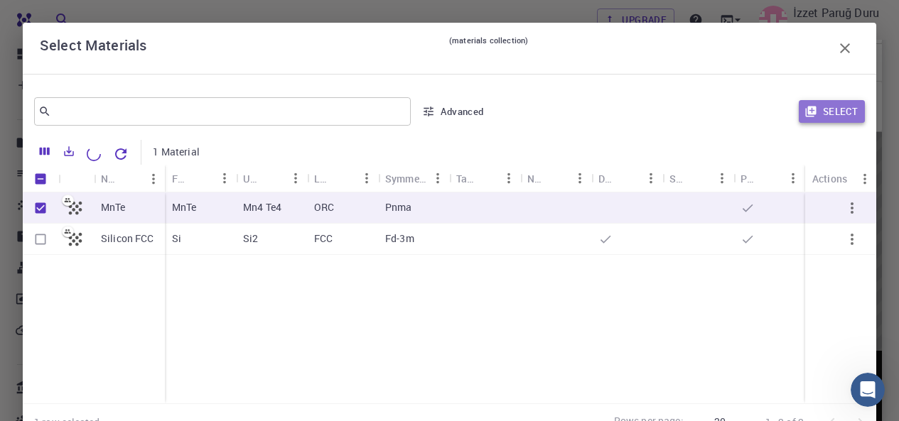
click at [828, 105] on button "Select" at bounding box center [832, 111] width 66 height 23
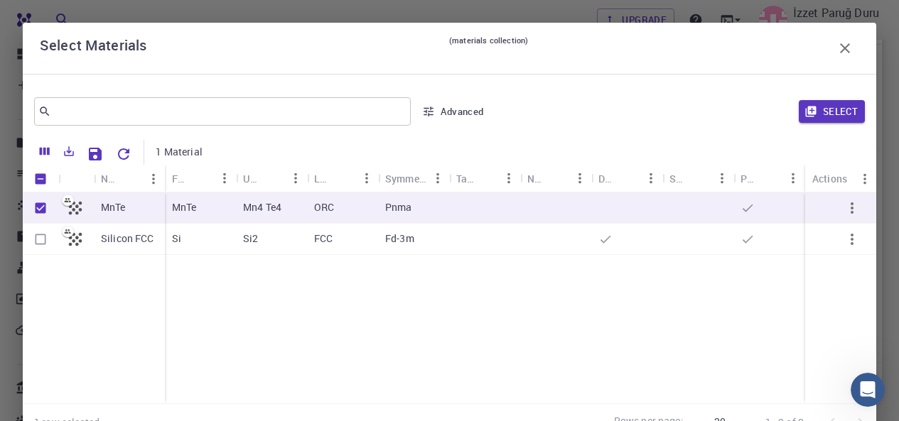
click at [799, 123] on div "Select" at bounding box center [680, 111] width 369 height 34
click at [805, 114] on icon "button" at bounding box center [810, 112] width 11 height 11
click at [840, 52] on icon "button" at bounding box center [845, 48] width 10 height 10
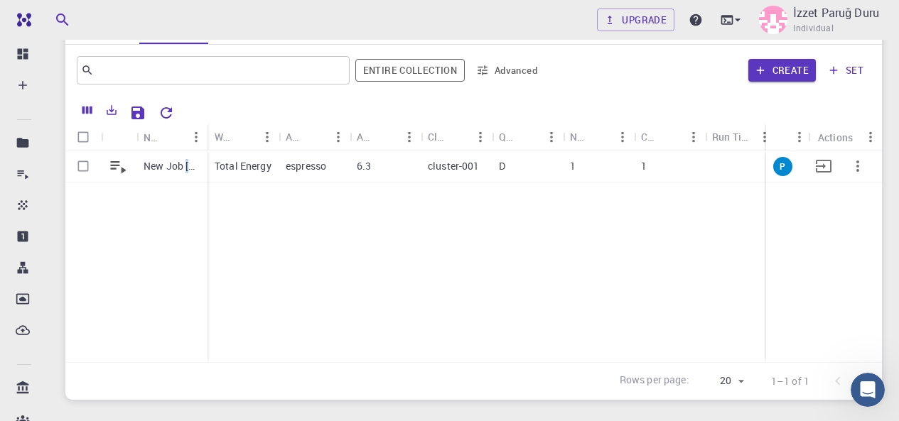
click at [189, 176] on div "New Job [DATE] 03:29 AM" at bounding box center [171, 166] width 71 height 31
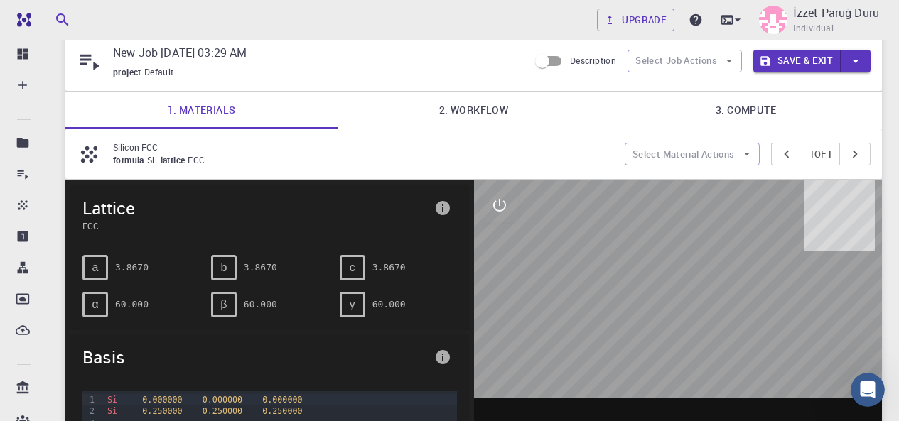
scroll to position [71, 0]
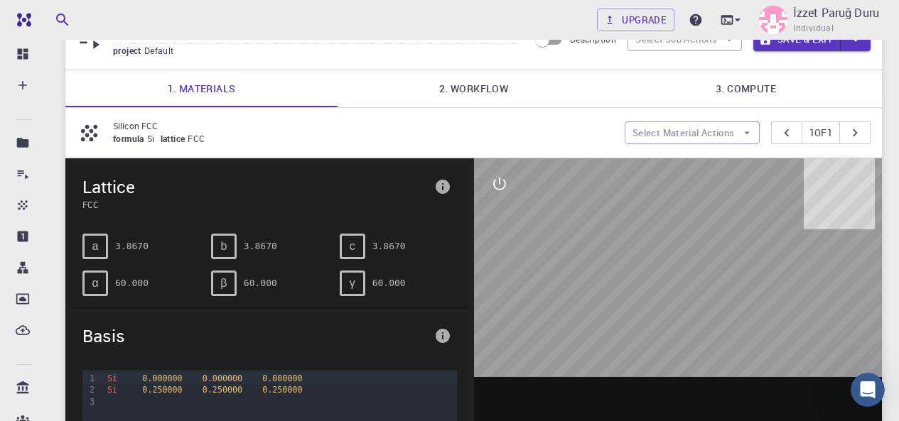
click at [146, 133] on span "formula" at bounding box center [130, 138] width 34 height 11
click at [94, 131] on icon at bounding box center [89, 133] width 25 height 25
click at [501, 97] on link "2. Workflow" at bounding box center [473, 88] width 272 height 37
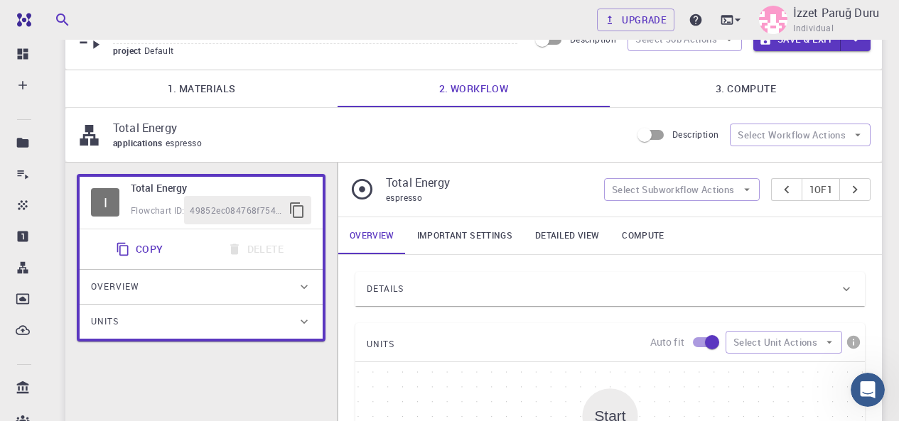
click at [219, 97] on link "1. Materials" at bounding box center [201, 88] width 272 height 37
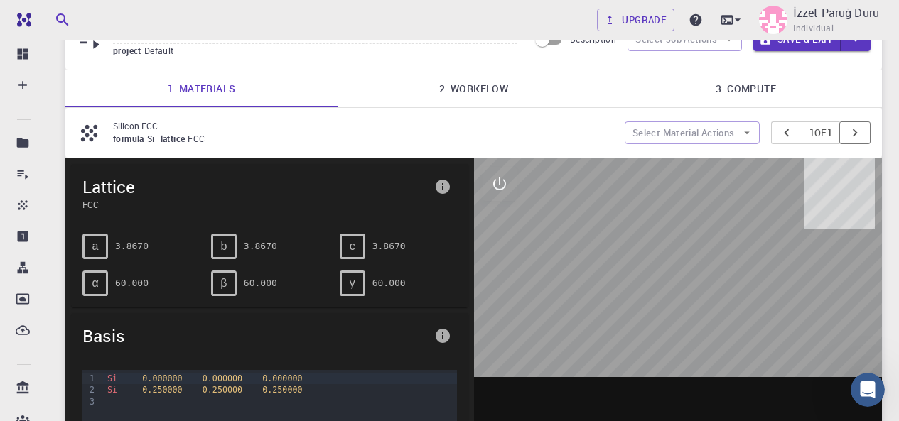
click at [861, 133] on icon "pager" at bounding box center [855, 133] width 16 height 16
click at [179, 93] on link "1. Materials" at bounding box center [201, 88] width 272 height 37
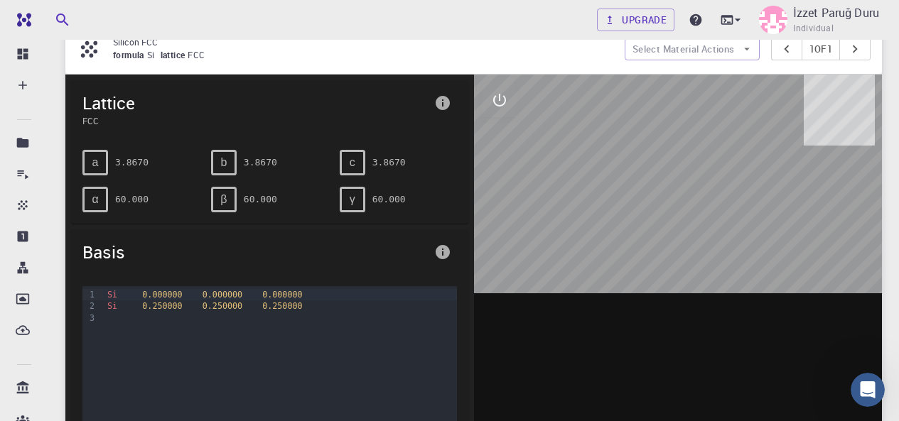
scroll to position [134, 0]
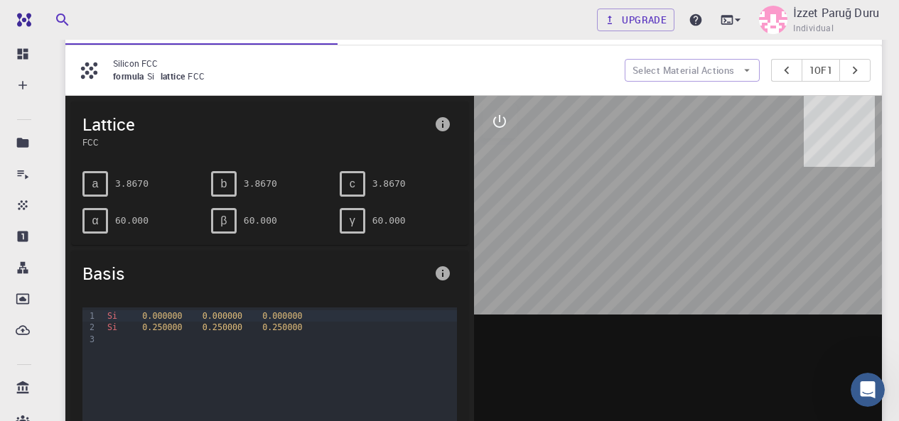
click at [252, 166] on div "b 3.8670" at bounding box center [264, 178] width 129 height 37
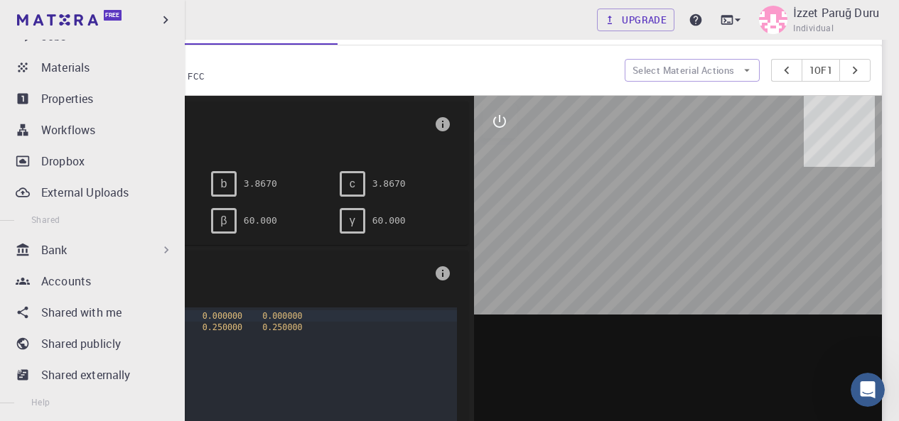
scroll to position [144, 0]
